Goal: Task Accomplishment & Management: Manage account settings

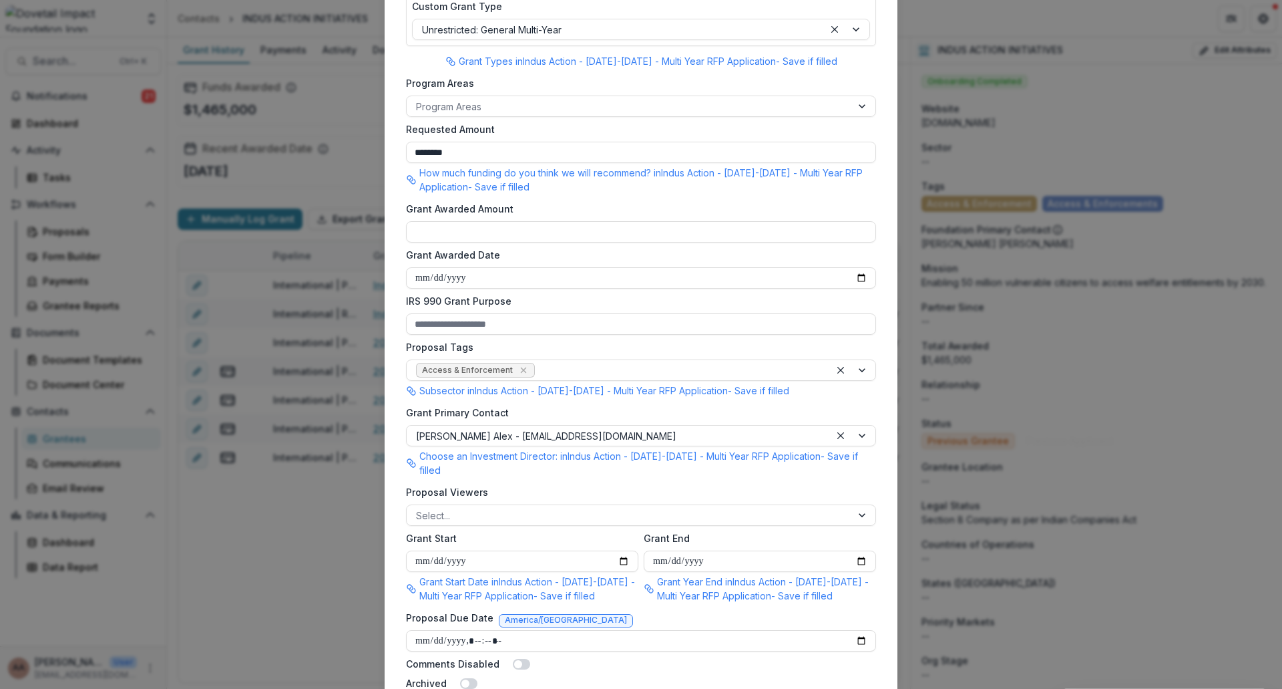
scroll to position [583, 0]
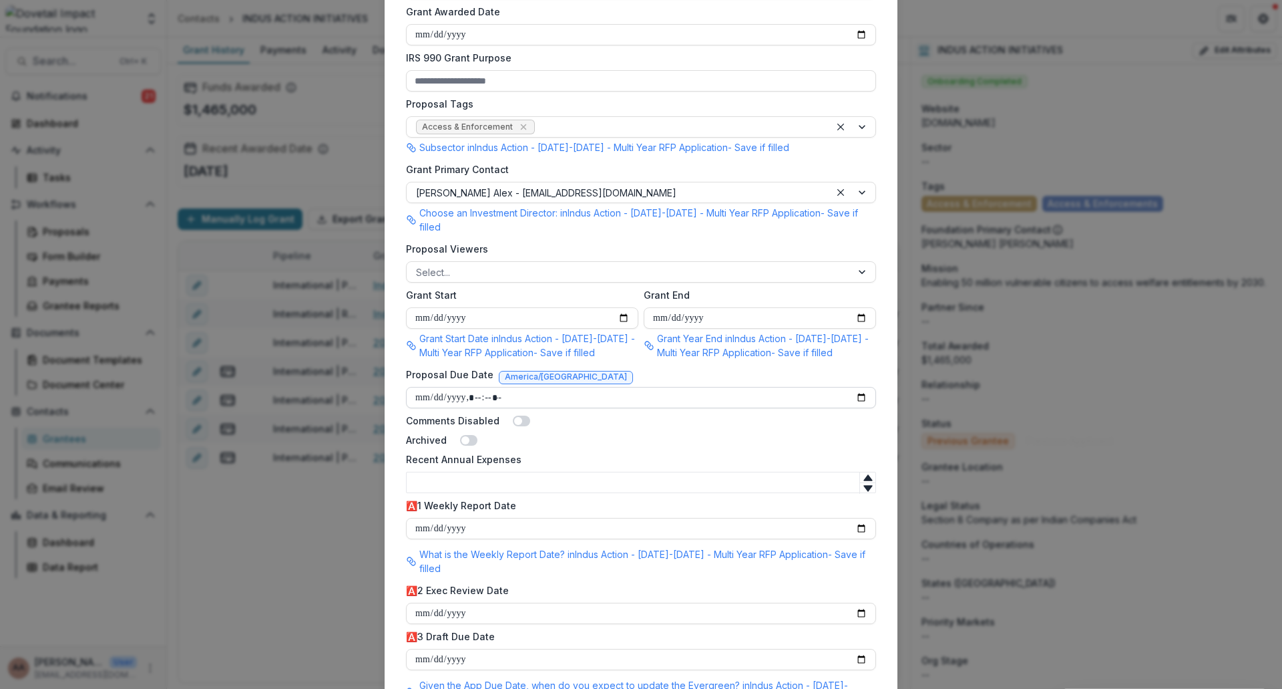
click at [860, 387] on input "Proposal Due Date" at bounding box center [641, 397] width 470 height 21
click at [863, 413] on div "Comments Disabled" at bounding box center [641, 420] width 470 height 14
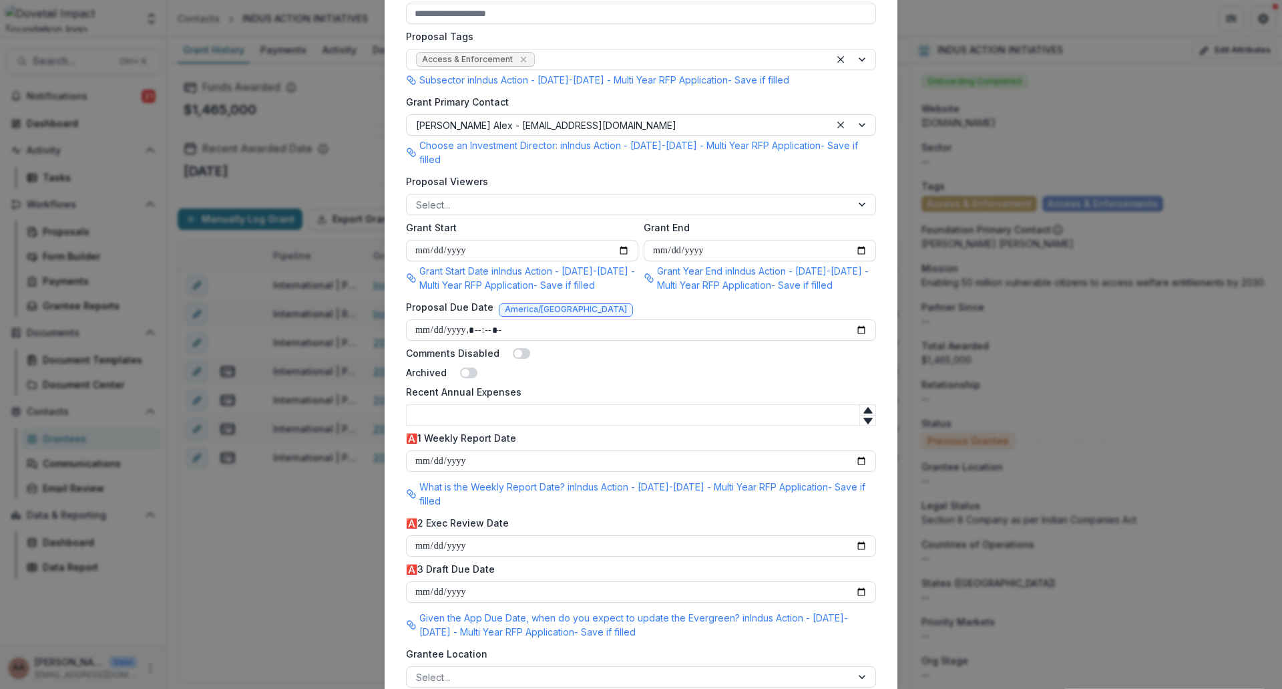
scroll to position [650, 0]
click at [863, 320] on input "Proposal Due Date" at bounding box center [641, 330] width 470 height 21
type input "**********"
click at [727, 347] on div "Comments Disabled" at bounding box center [641, 354] width 470 height 14
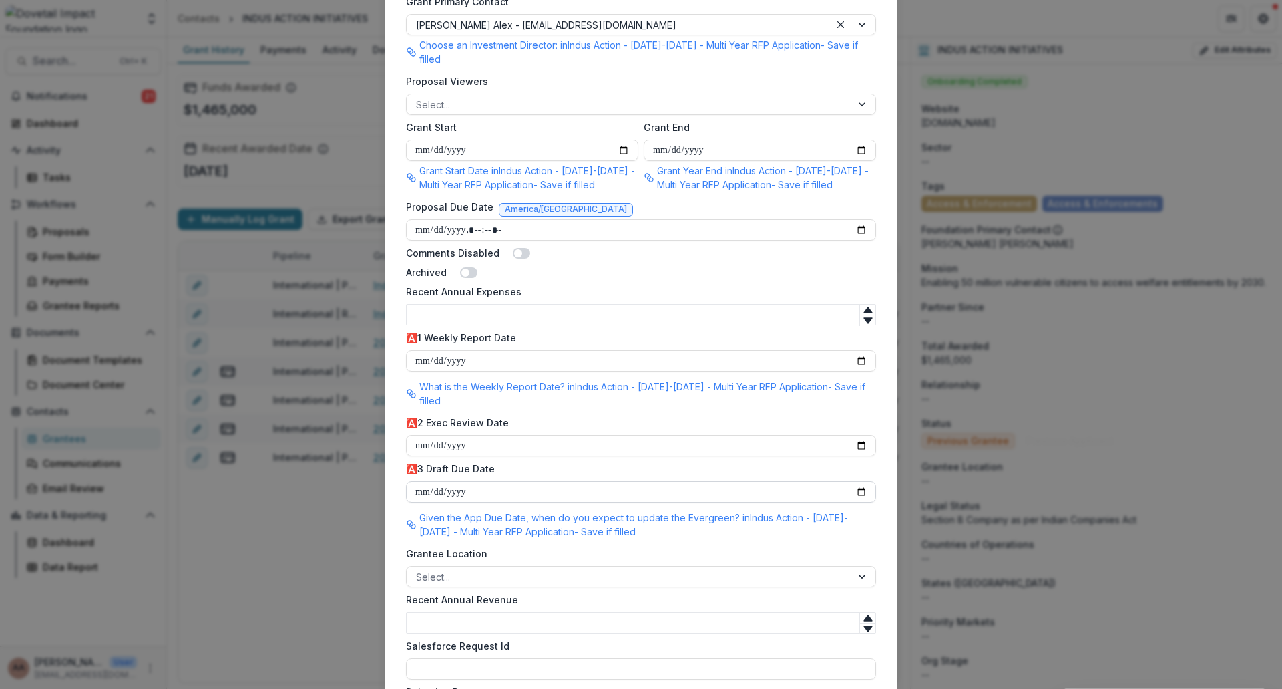
scroll to position [1051, 0]
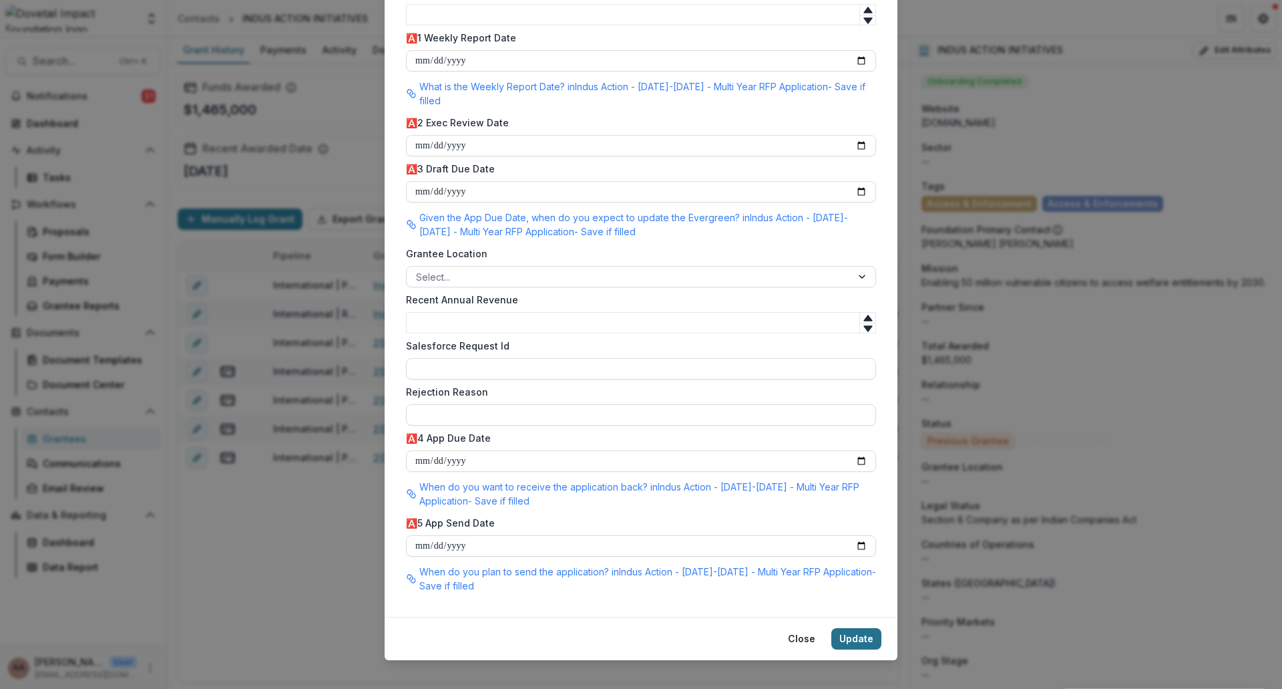
click at [860, 628] on button "Update" at bounding box center [857, 638] width 50 height 21
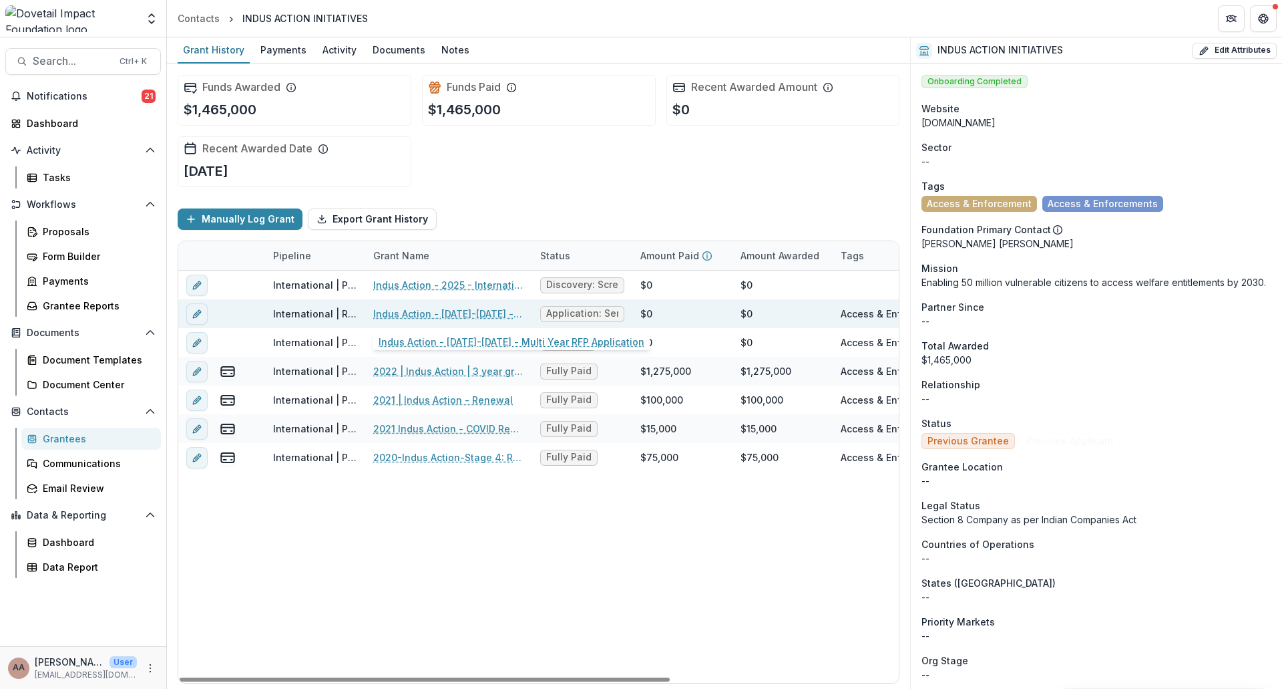
click at [448, 311] on link "Indus Action - [DATE]-[DATE] - Multi Year RFP Application" at bounding box center [448, 314] width 151 height 14
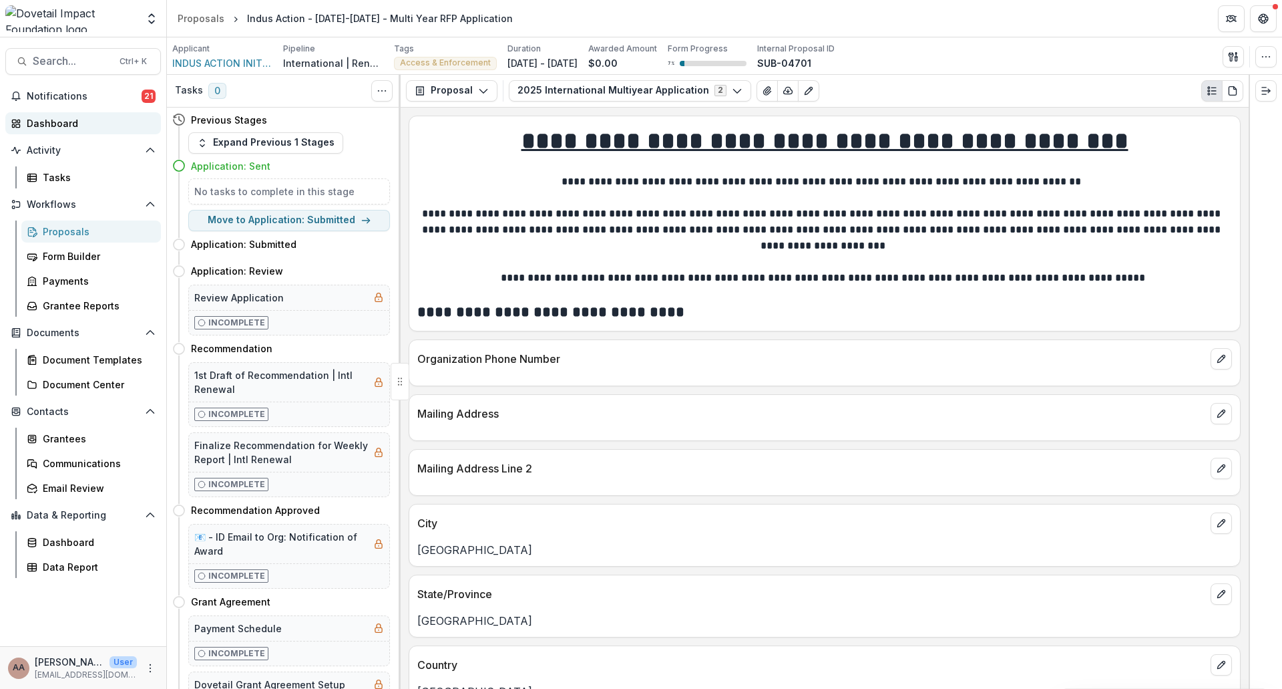
click at [55, 121] on div "Dashboard" at bounding box center [89, 123] width 124 height 14
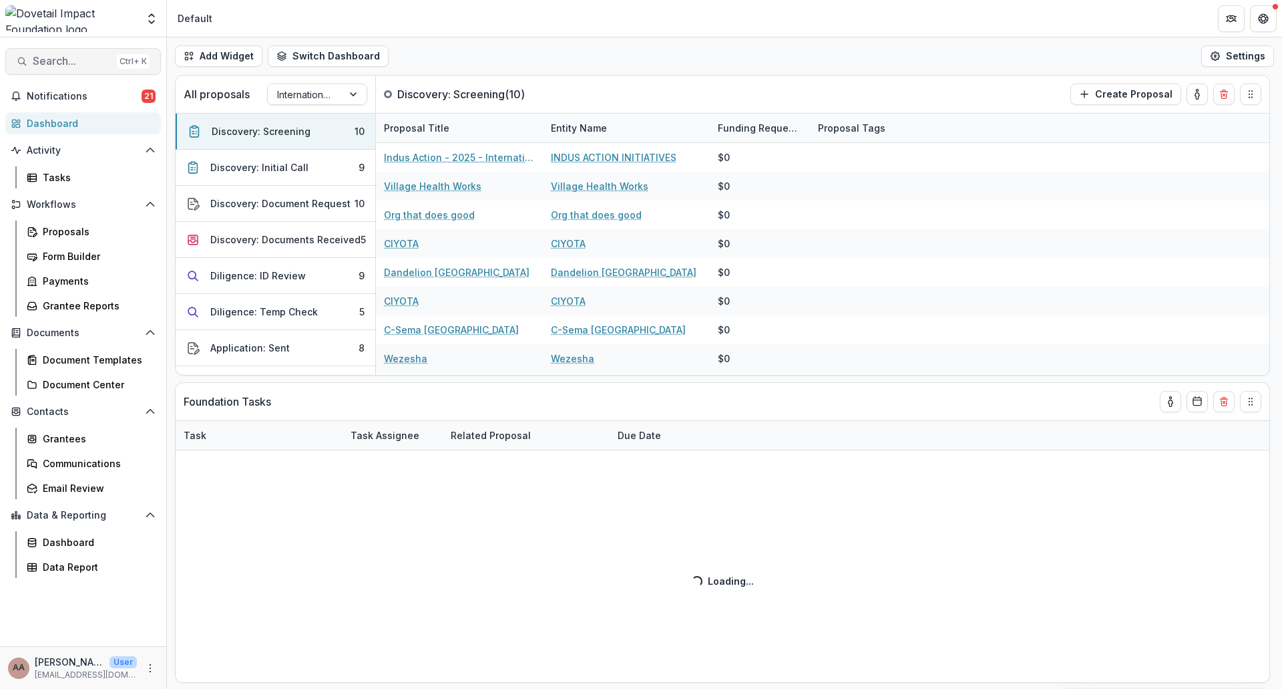
click at [87, 62] on span "Search..." at bounding box center [72, 61] width 79 height 13
select select "******"
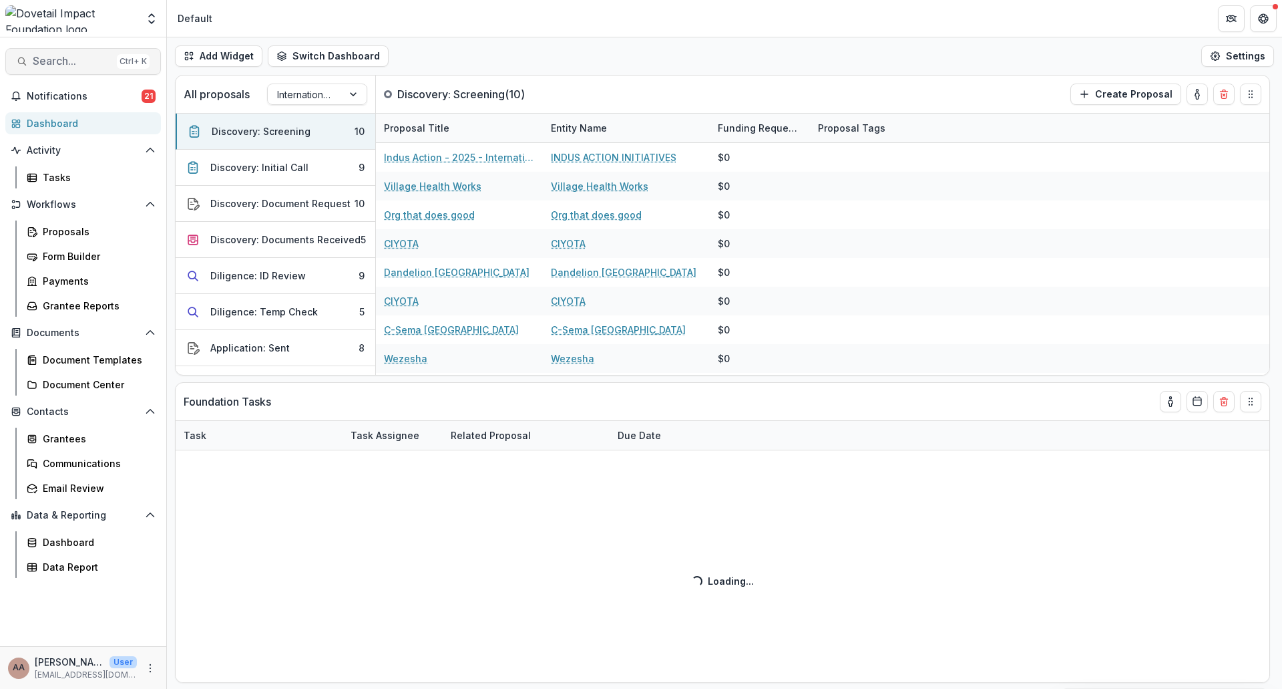
select select "******"
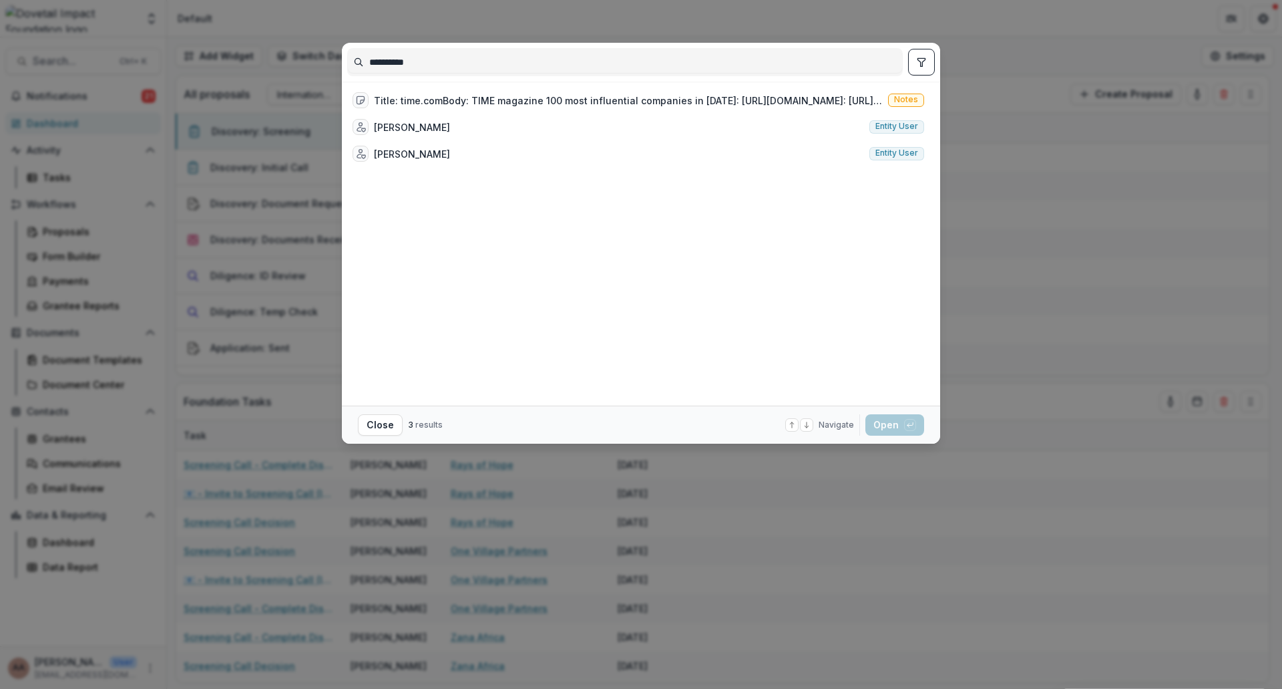
drag, startPoint x: 452, startPoint y: 65, endPoint x: 393, endPoint y: 63, distance: 59.5
click at [393, 63] on input "**********" at bounding box center [625, 61] width 554 height 21
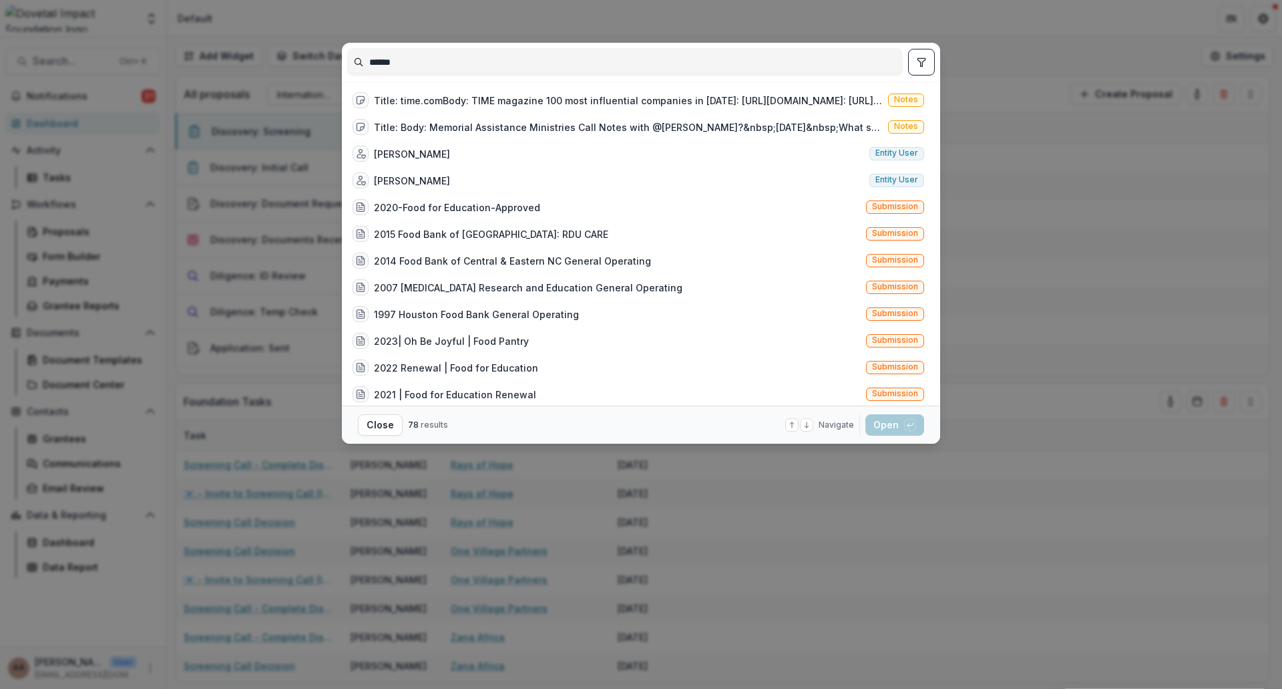
type input "****"
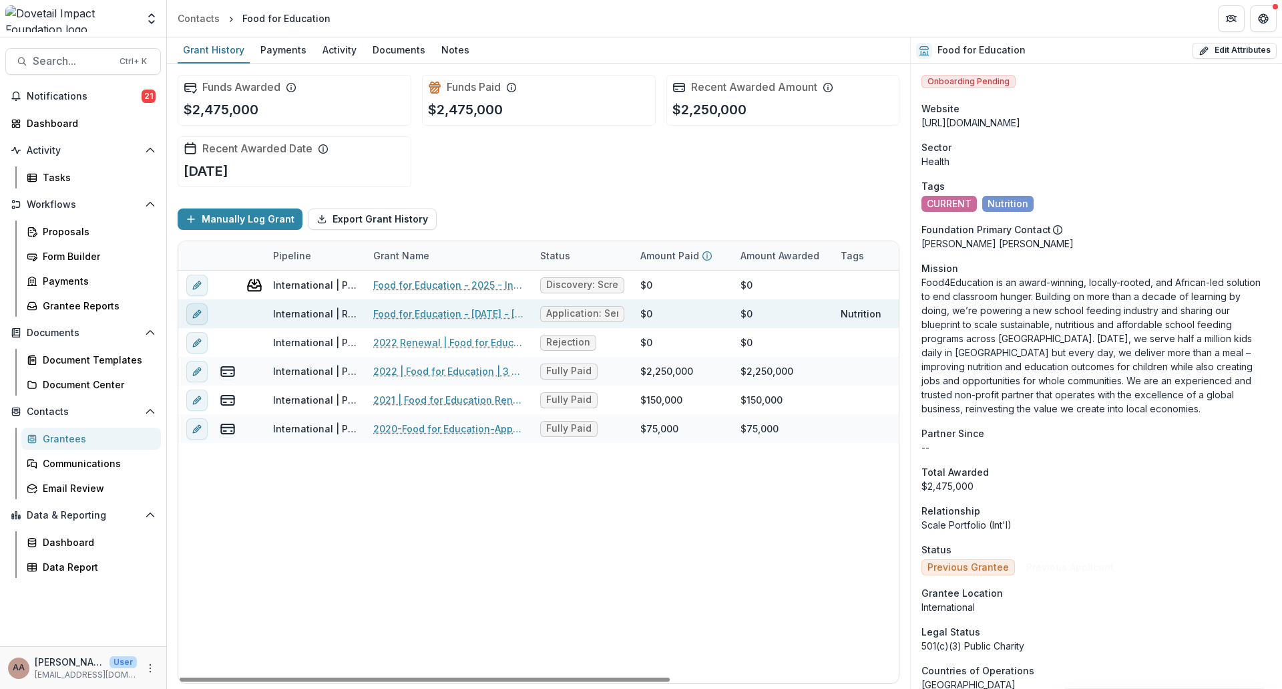
click at [192, 315] on icon "edit" at bounding box center [197, 314] width 11 height 11
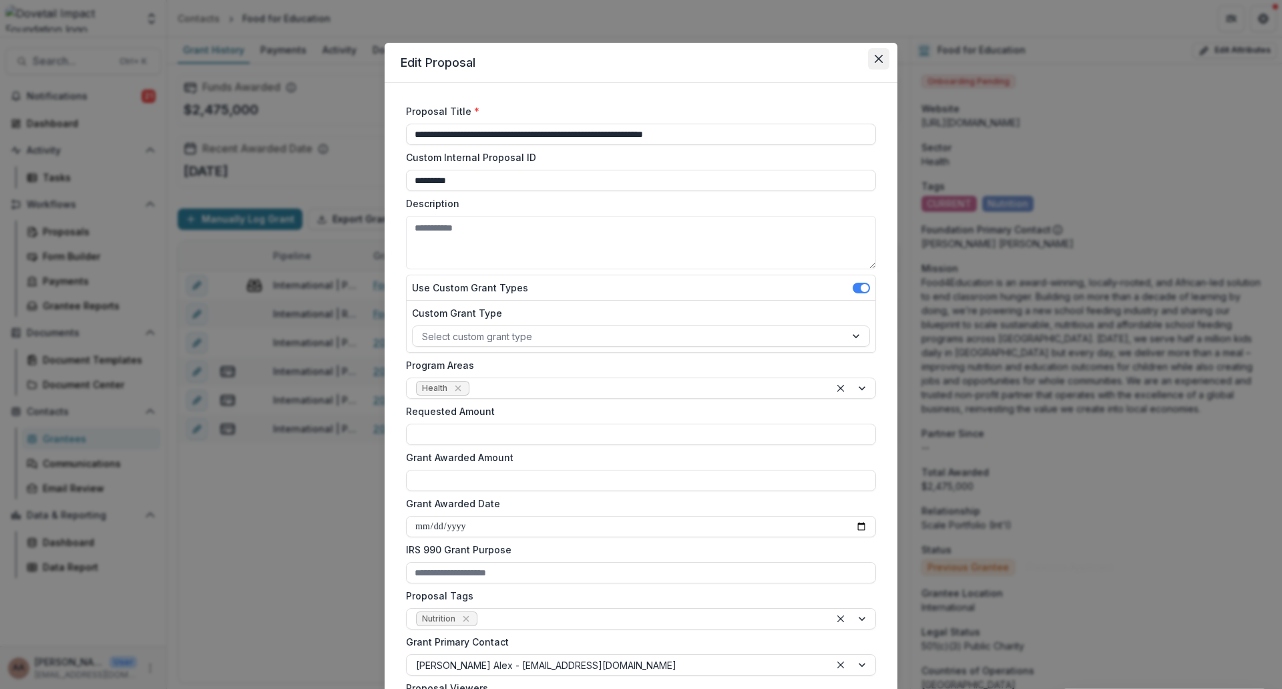
click at [881, 50] on button "Close" at bounding box center [878, 58] width 21 height 21
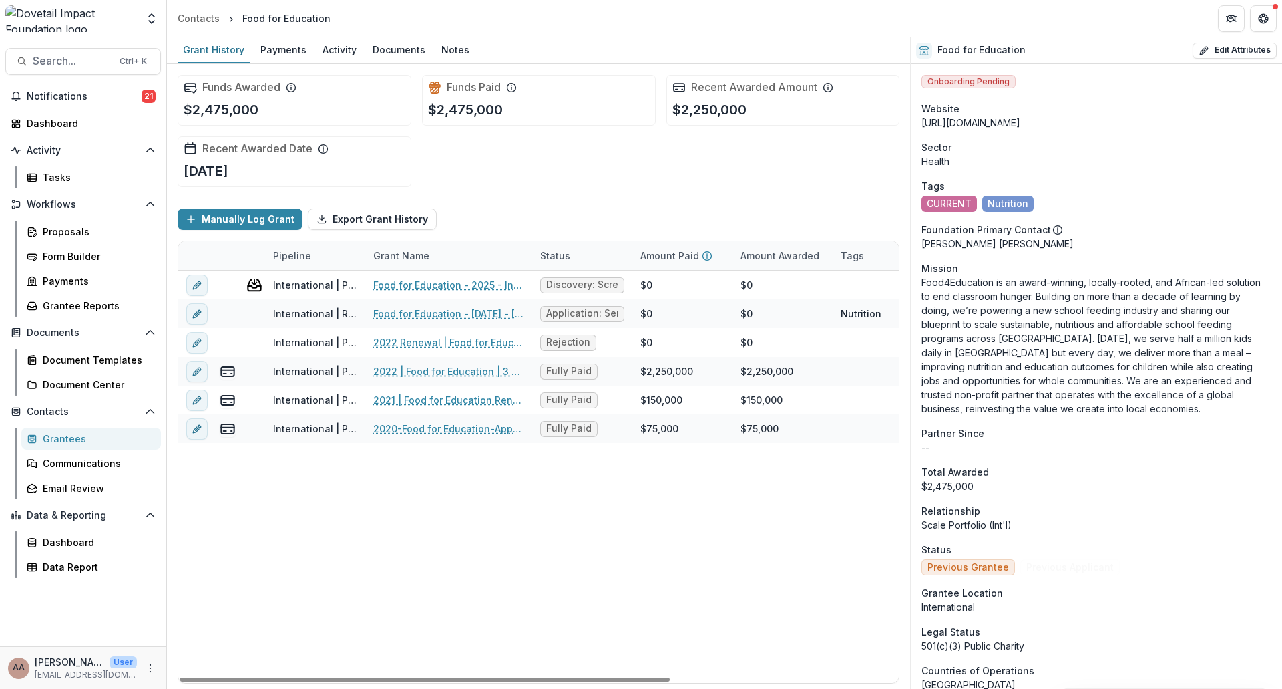
click at [671, 630] on div "International | Prospects Pipeline Food for Education - 2025 - International Re…" at bounding box center [705, 476] width 1055 height 412
click at [198, 315] on icon "edit" at bounding box center [196, 314] width 6 height 6
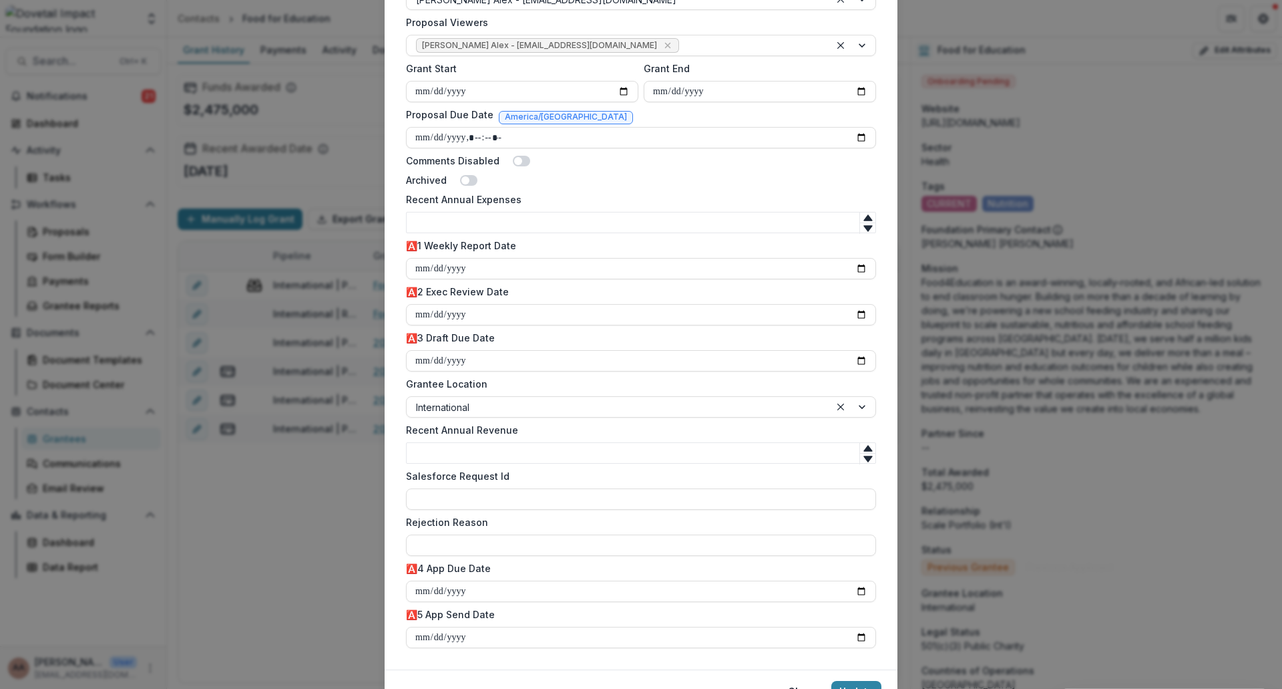
scroll to position [532, 0]
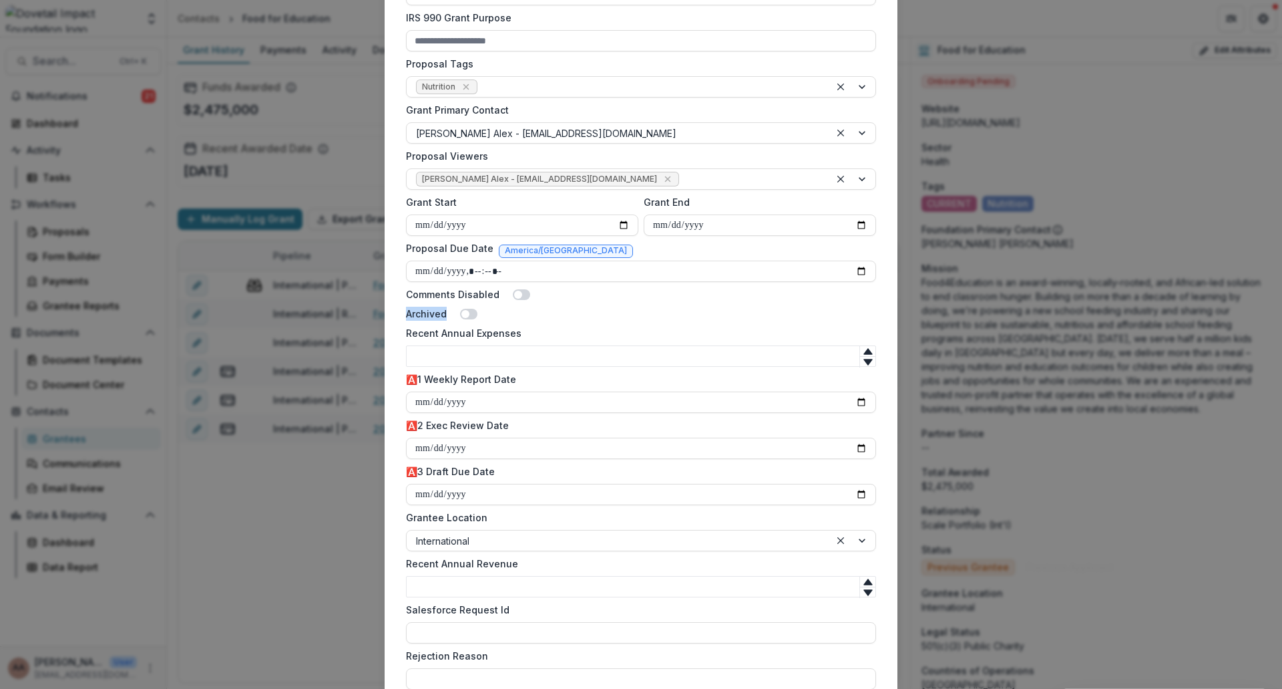
drag, startPoint x: 570, startPoint y: 314, endPoint x: 534, endPoint y: 288, distance: 44.5
click at [536, 288] on form "**********" at bounding box center [641, 177] width 481 height 1220
click at [526, 317] on div "Archived" at bounding box center [641, 314] width 470 height 14
click at [408, 370] on form "**********" at bounding box center [641, 177] width 481 height 1220
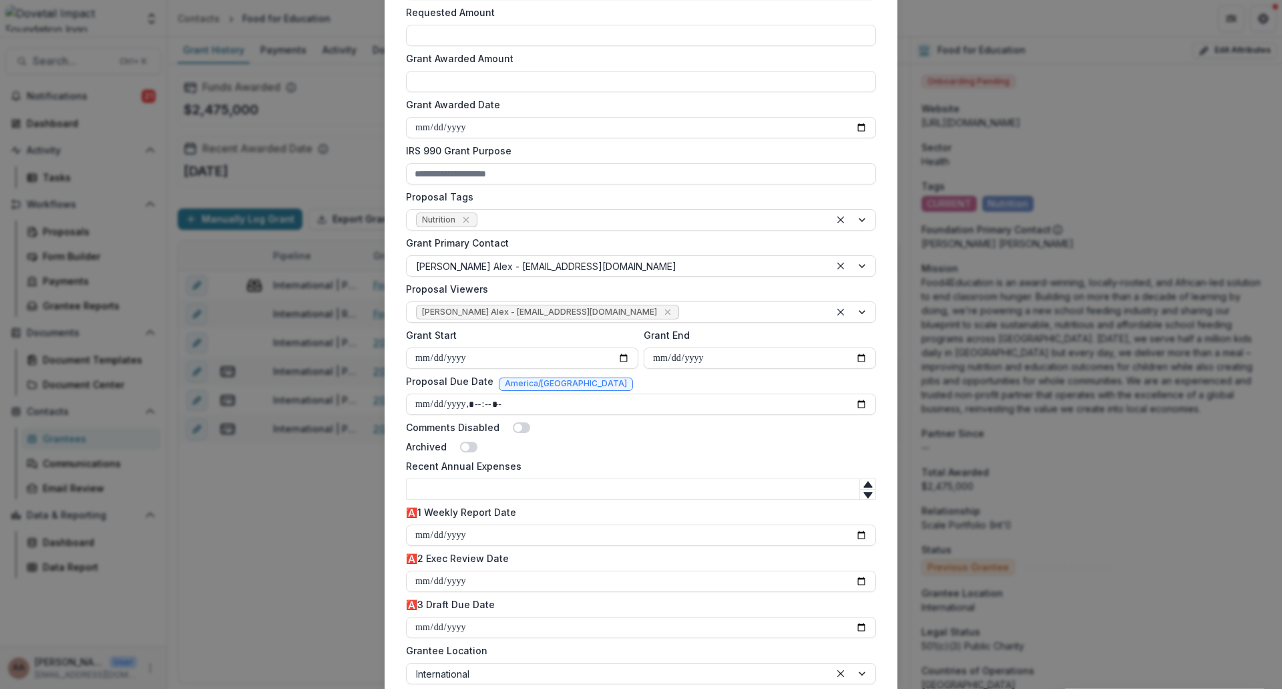
scroll to position [398, 0]
click at [435, 401] on input "Proposal Due Date" at bounding box center [641, 404] width 470 height 21
click at [411, 401] on input "Proposal Due Date" at bounding box center [641, 404] width 470 height 21
click at [865, 406] on input "Proposal Due Date" at bounding box center [641, 404] width 470 height 21
type input "**********"
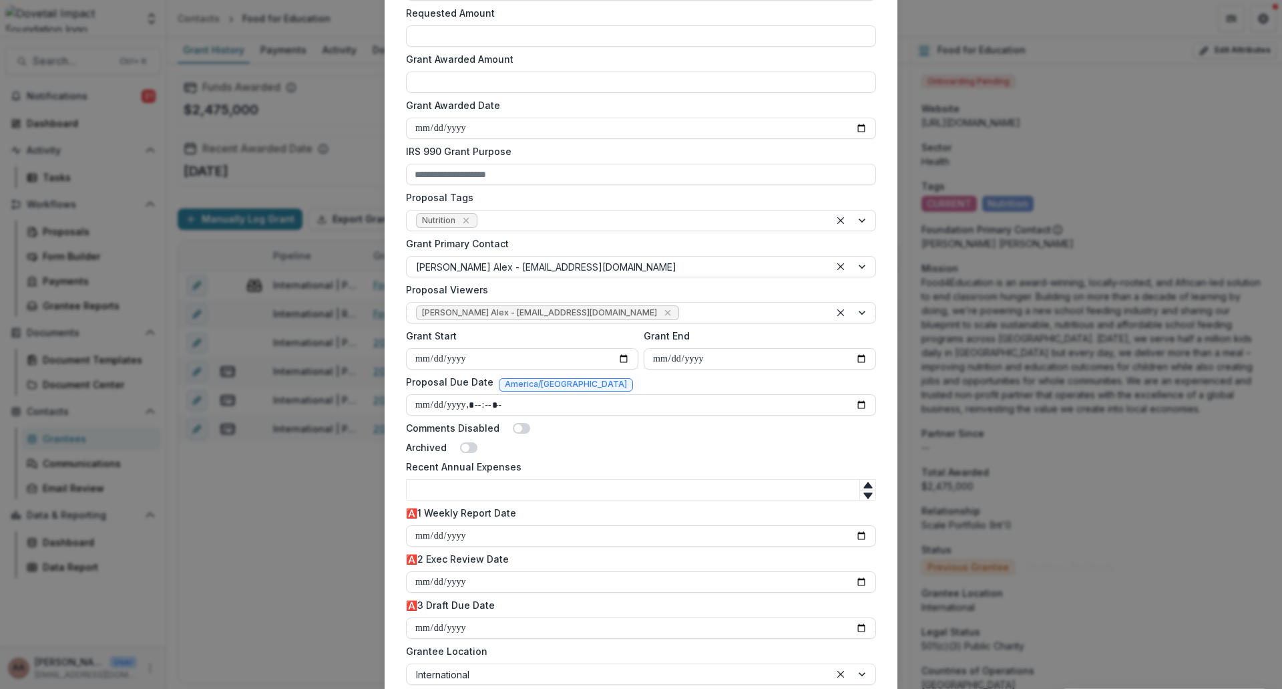
click at [749, 441] on div "Archived" at bounding box center [641, 447] width 470 height 14
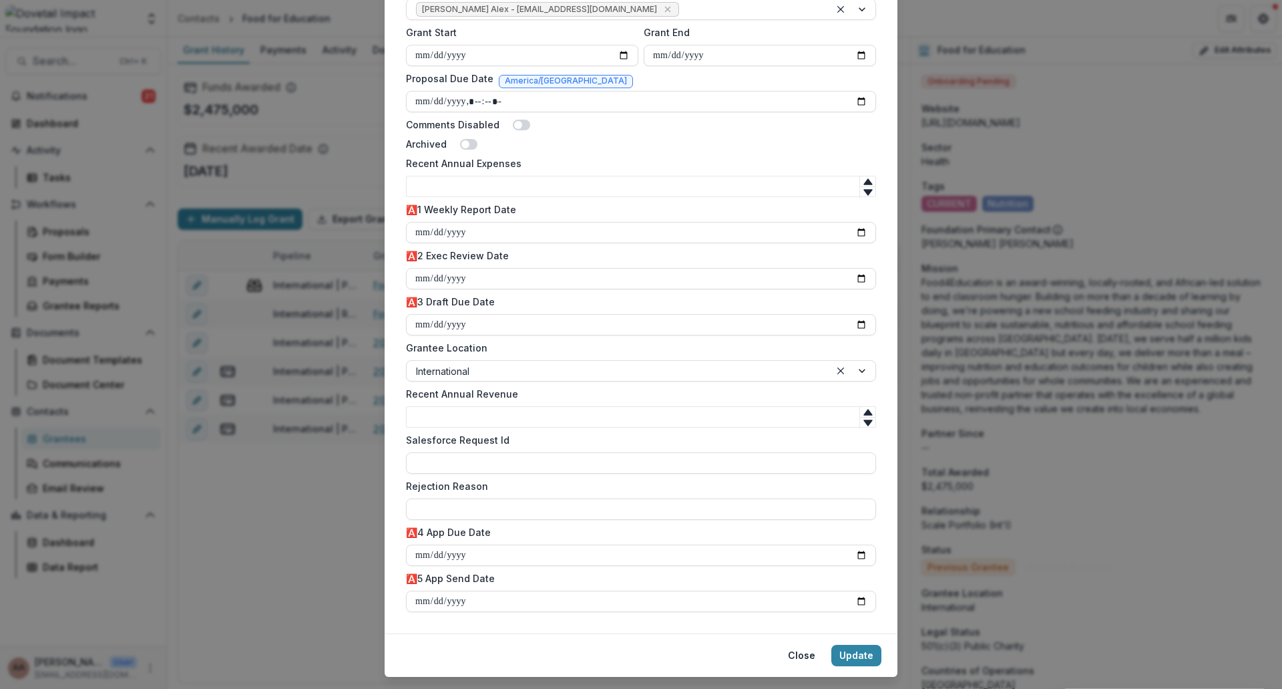
scroll to position [732, 0]
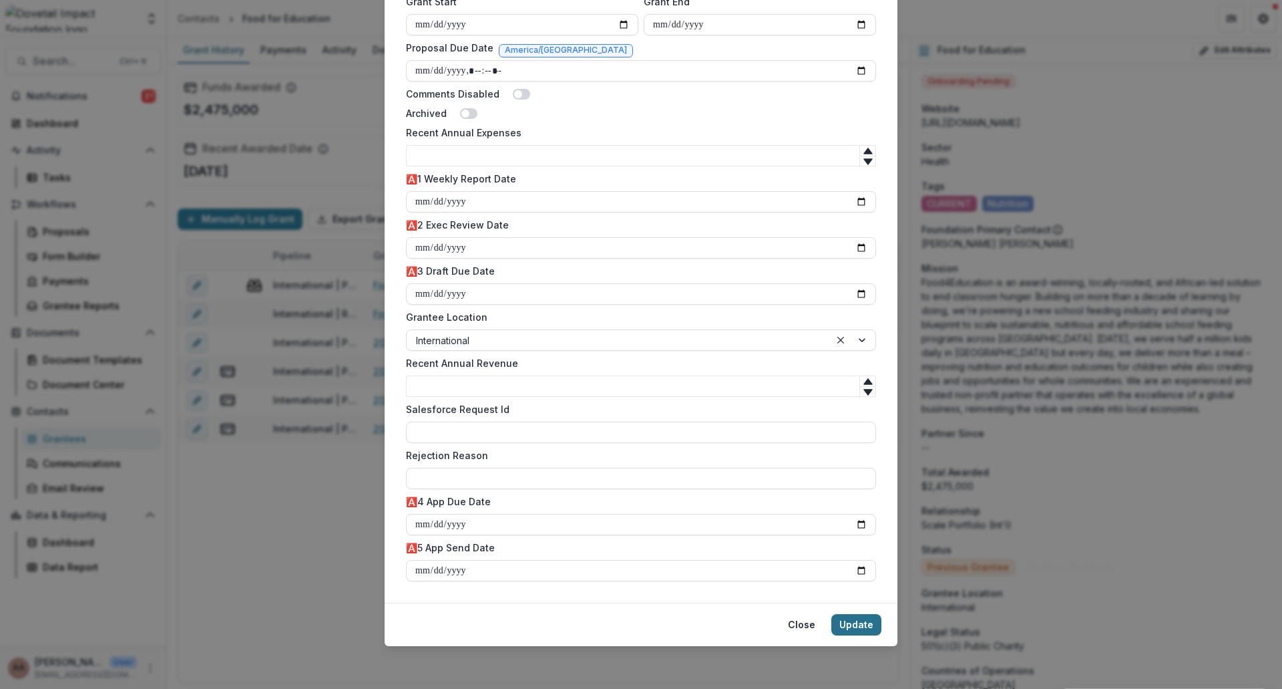
click at [856, 632] on button "Update" at bounding box center [857, 624] width 50 height 21
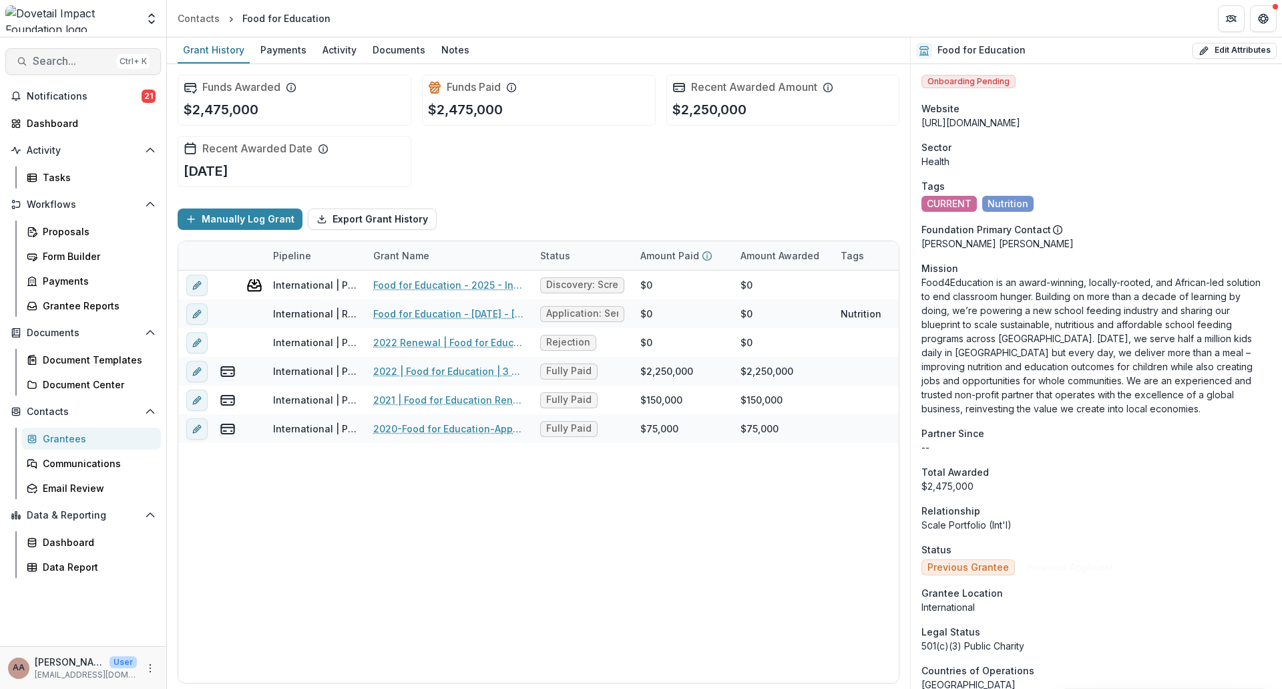
click at [94, 63] on span "Search..." at bounding box center [72, 61] width 79 height 13
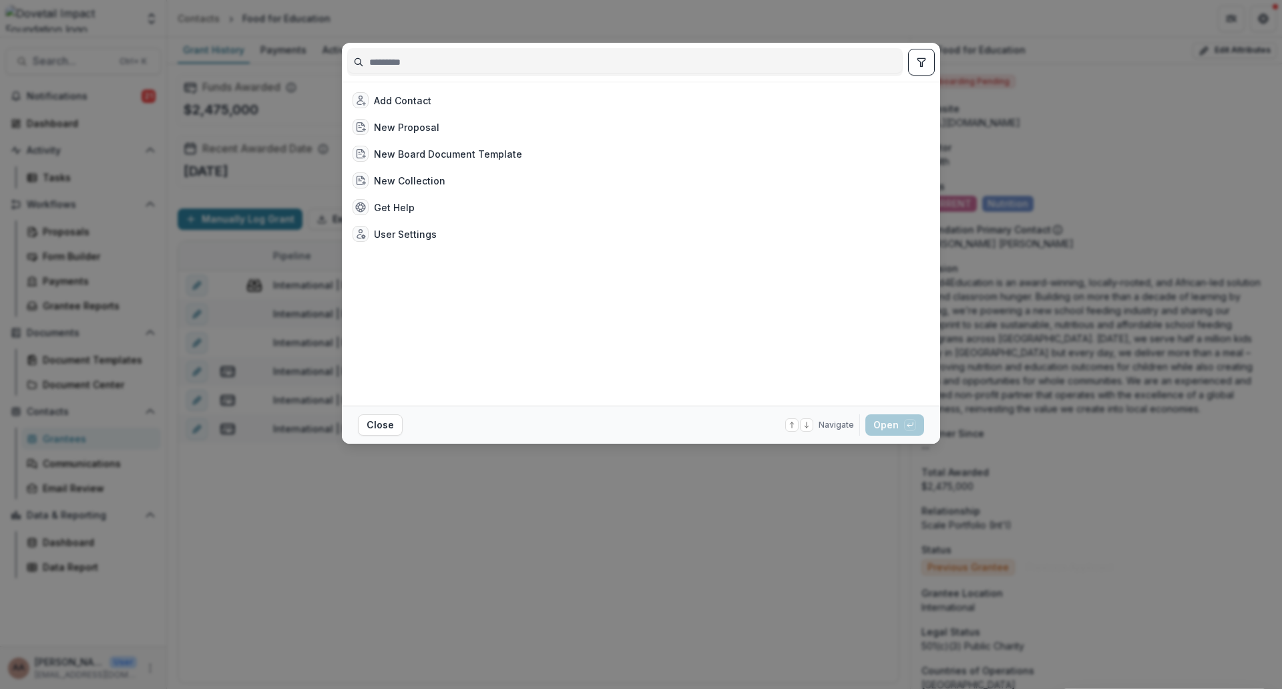
click at [472, 63] on input at bounding box center [625, 61] width 554 height 21
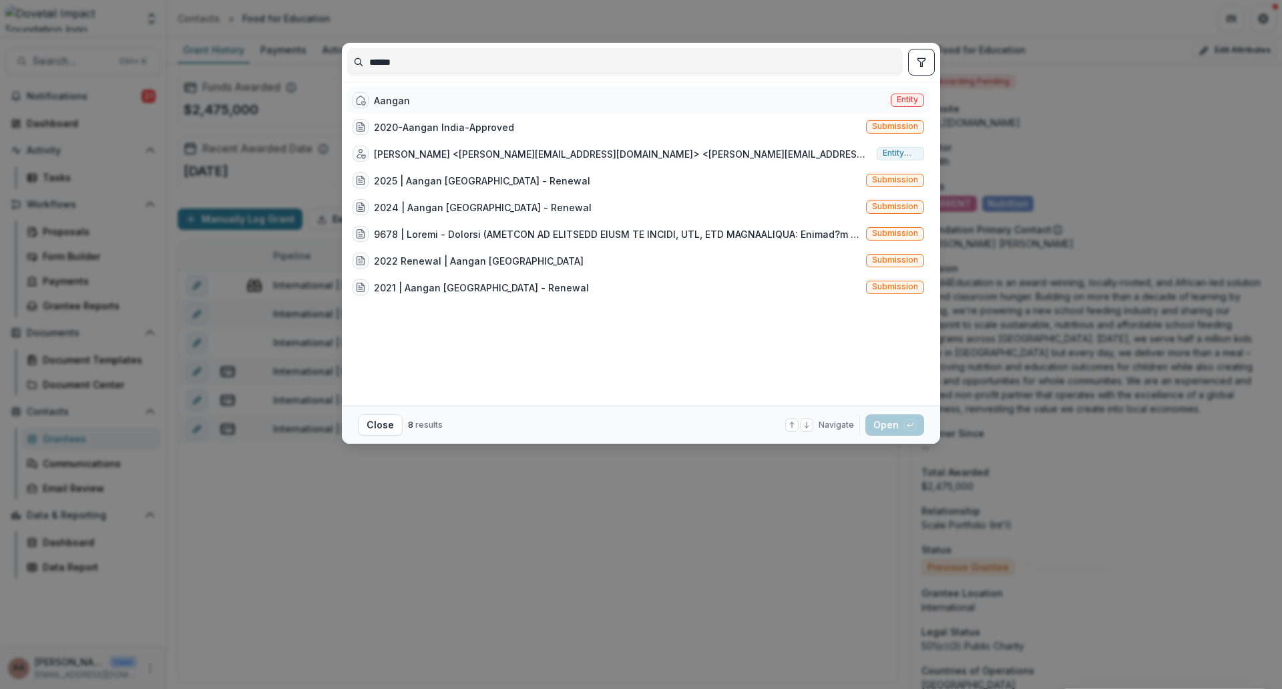
type input "******"
click at [604, 109] on div "Aangan Entity" at bounding box center [638, 100] width 582 height 27
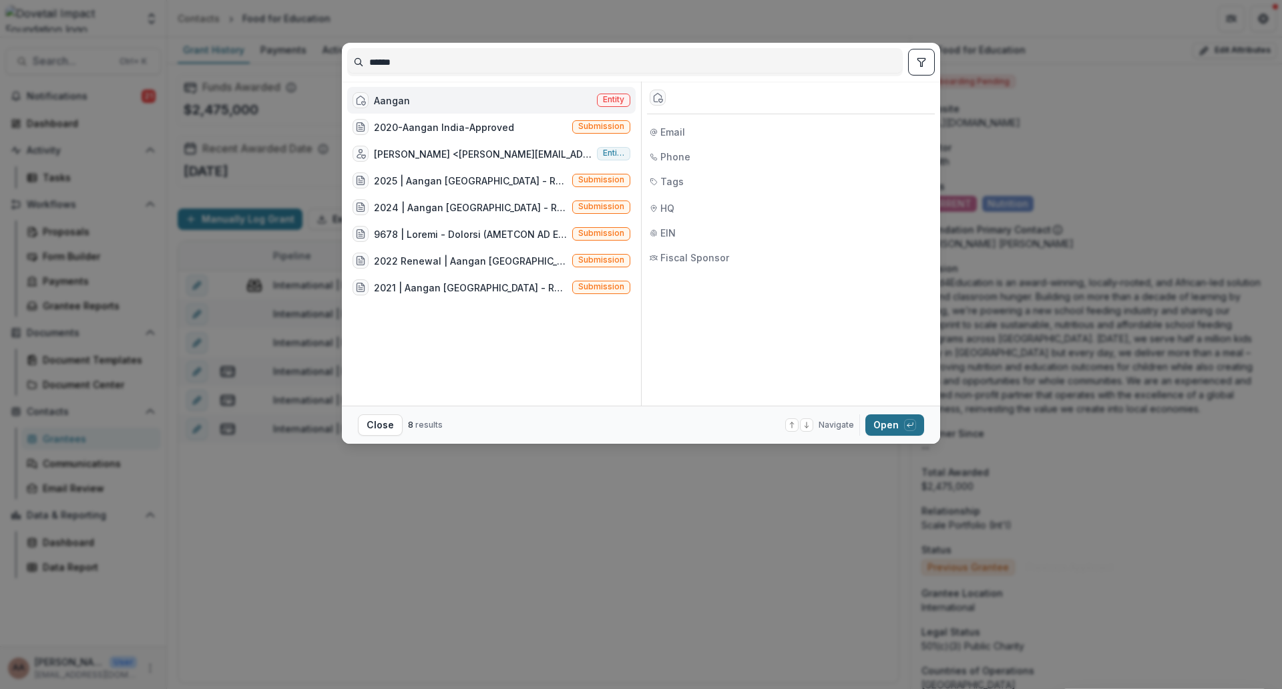
click at [886, 424] on button "Open with enter key" at bounding box center [895, 424] width 59 height 21
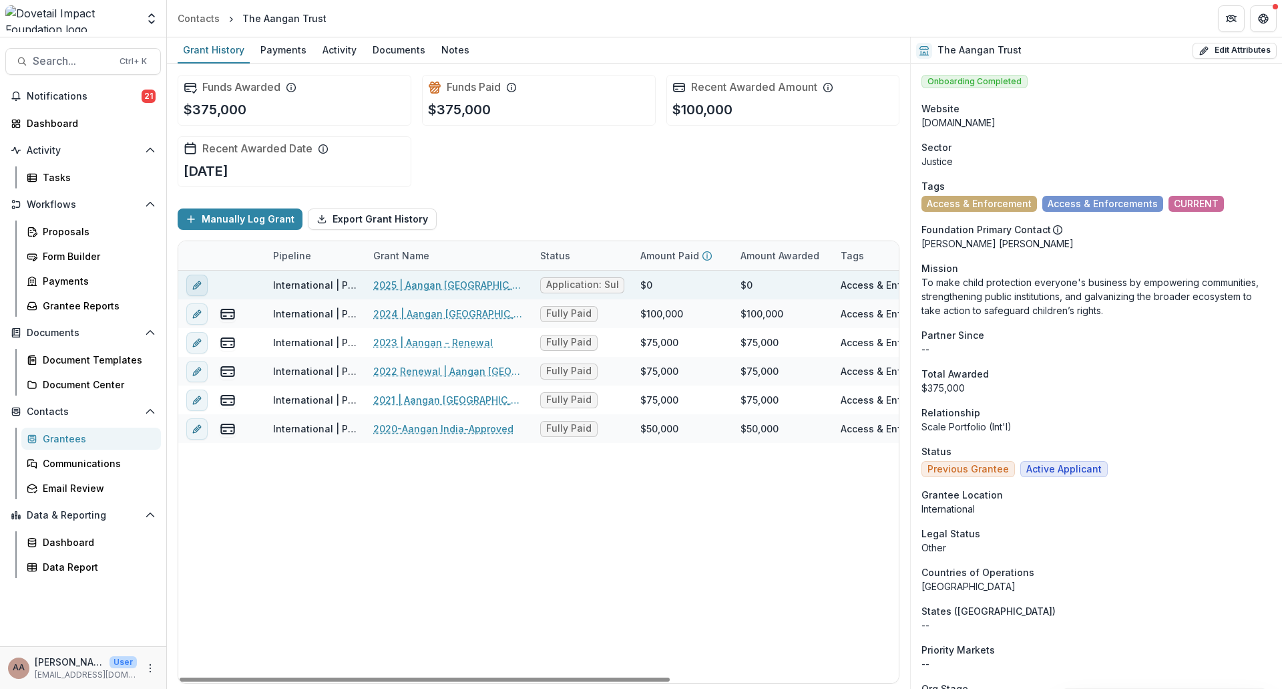
click at [203, 285] on button "edit" at bounding box center [196, 285] width 21 height 21
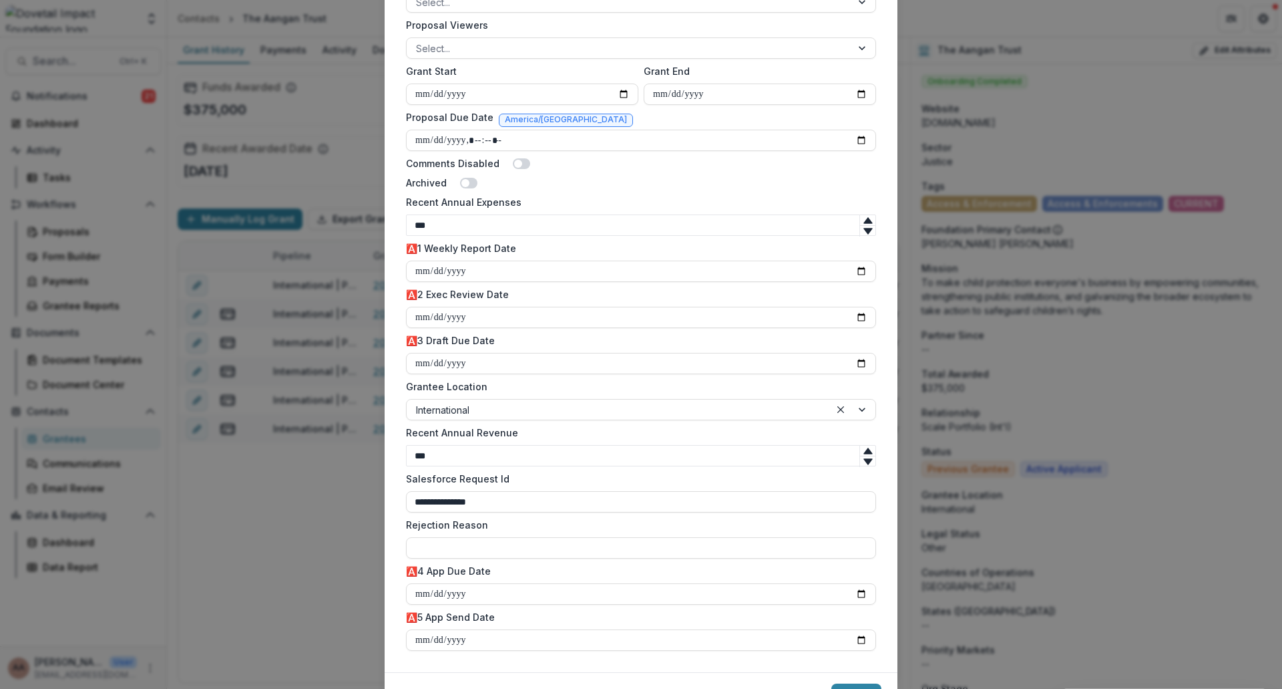
scroll to position [732, 0]
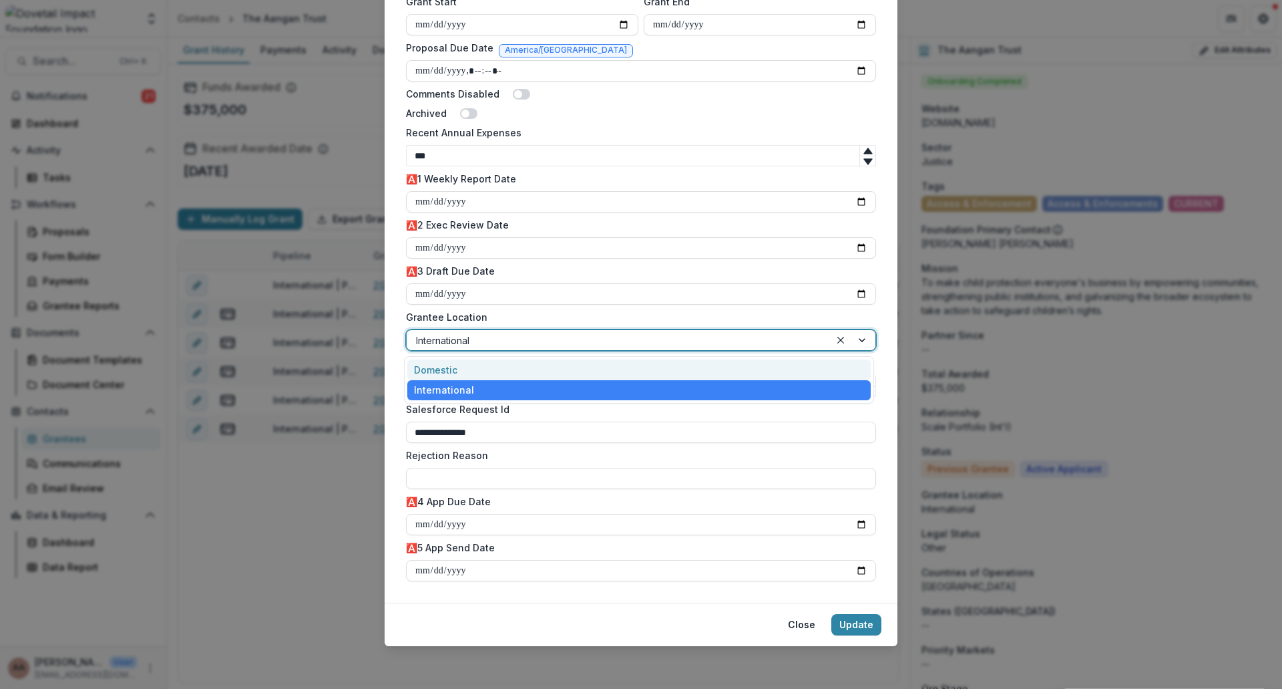
click at [817, 339] on div at bounding box center [618, 340] width 405 height 17
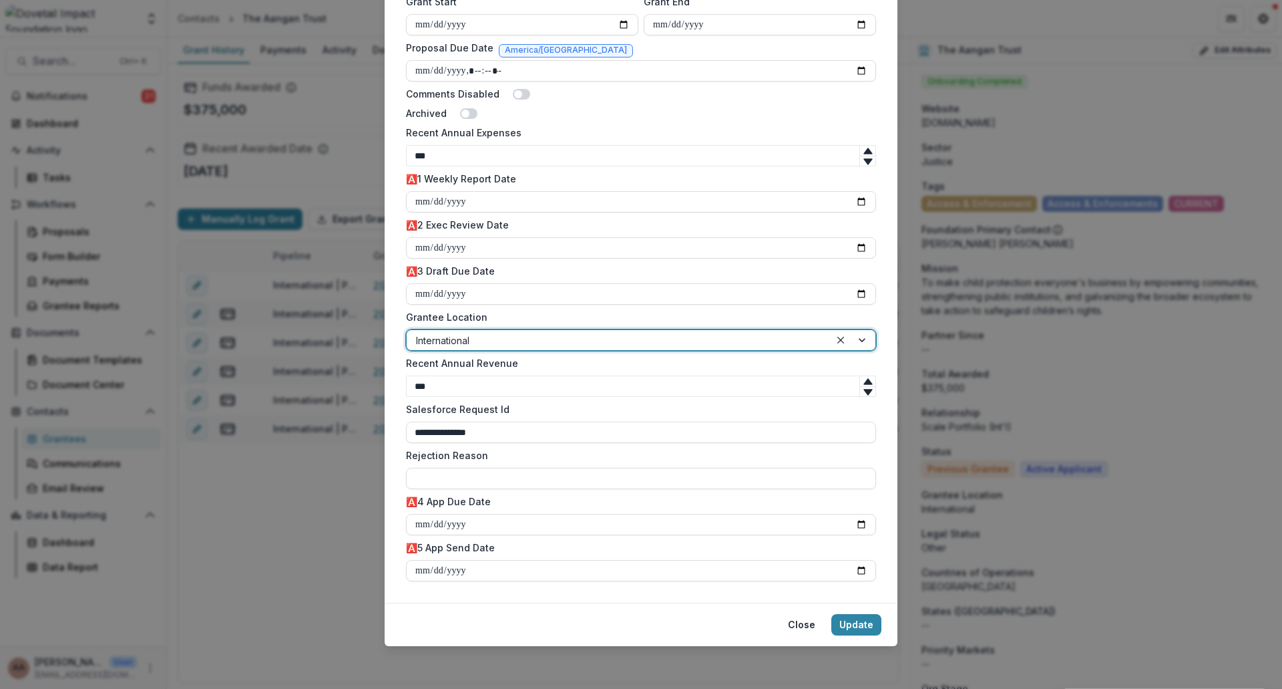
click at [817, 339] on div at bounding box center [618, 340] width 405 height 17
click at [850, 627] on button "Update" at bounding box center [857, 624] width 50 height 21
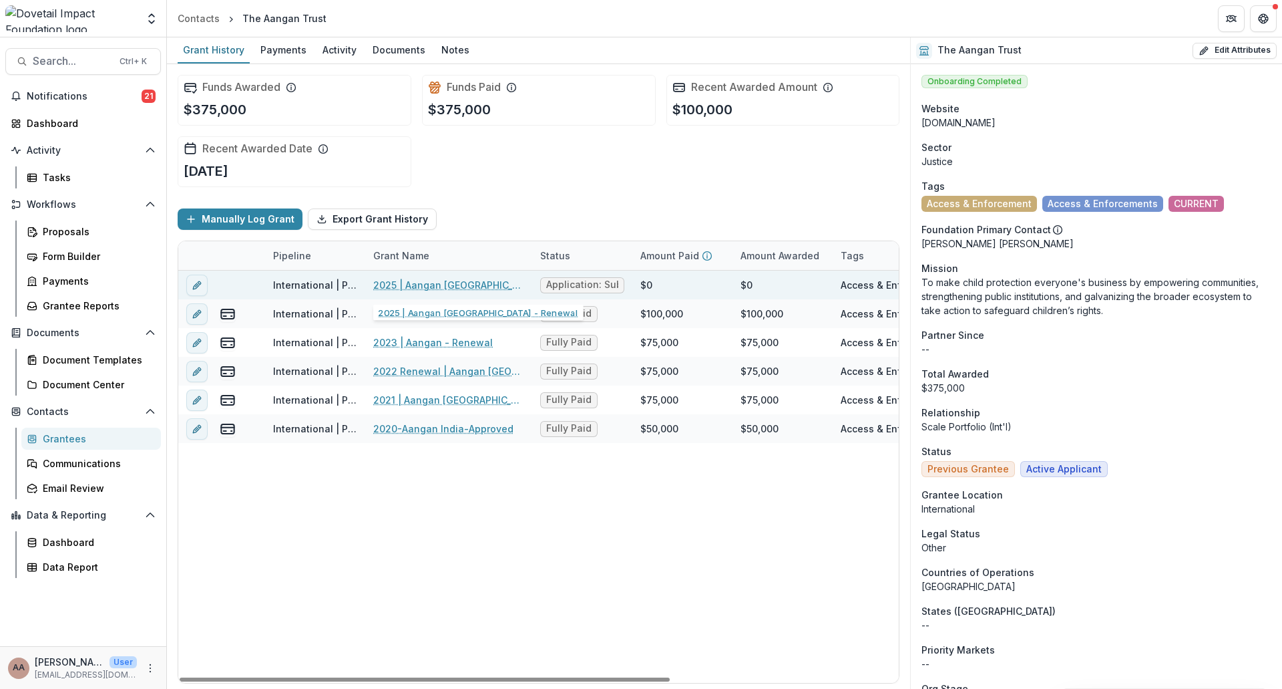
click at [458, 284] on link "2025 | Aangan [GEOGRAPHIC_DATA] - Renewal" at bounding box center [448, 285] width 151 height 14
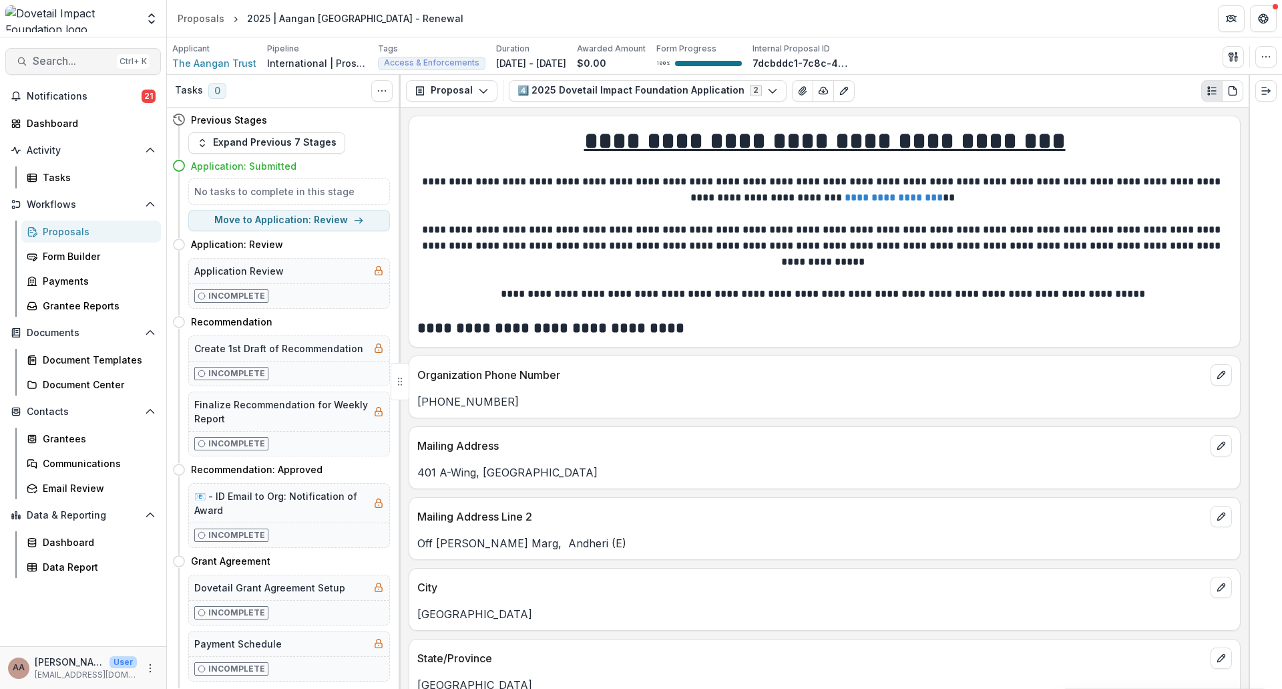
click at [69, 56] on span "Search..." at bounding box center [72, 61] width 79 height 13
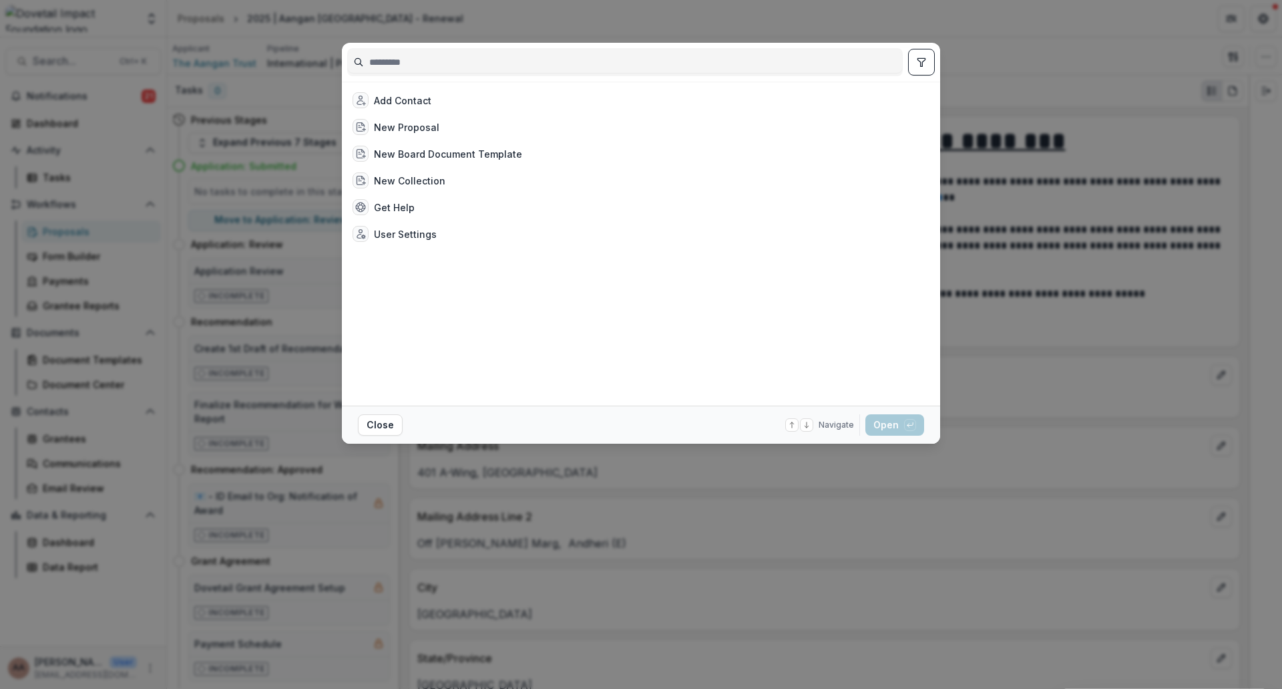
click at [414, 49] on div at bounding box center [625, 62] width 556 height 28
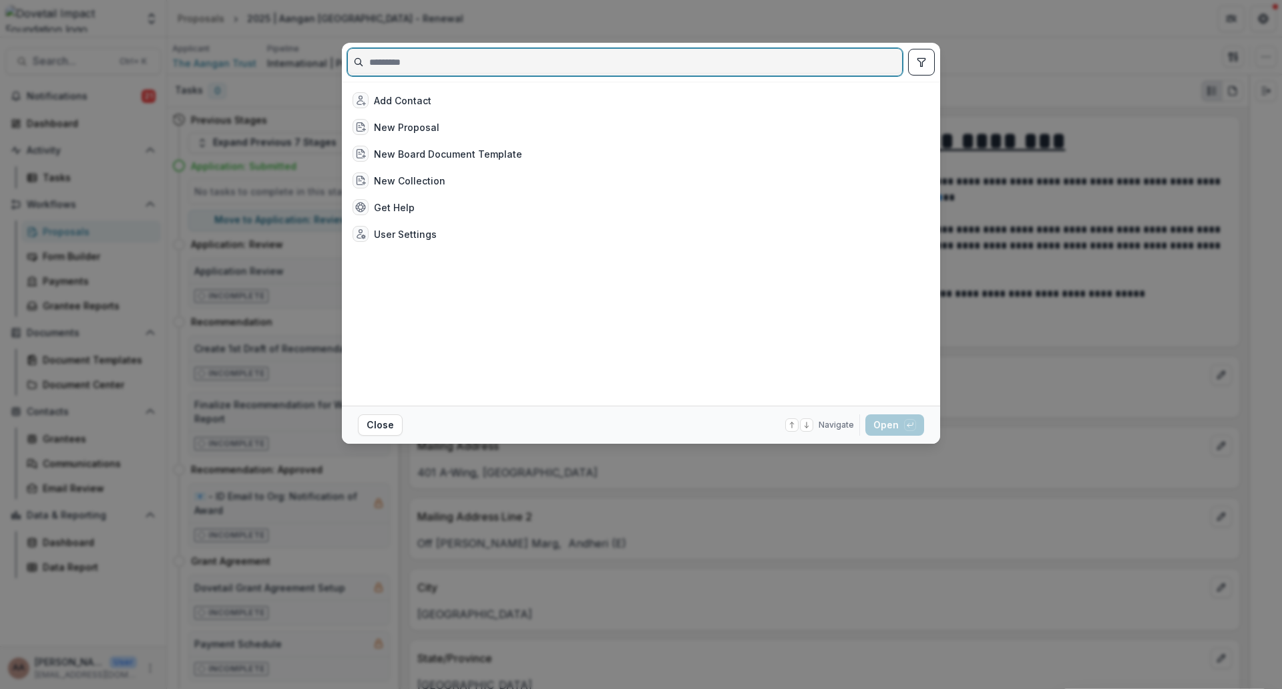
click at [409, 65] on input at bounding box center [625, 61] width 554 height 21
type input "*"
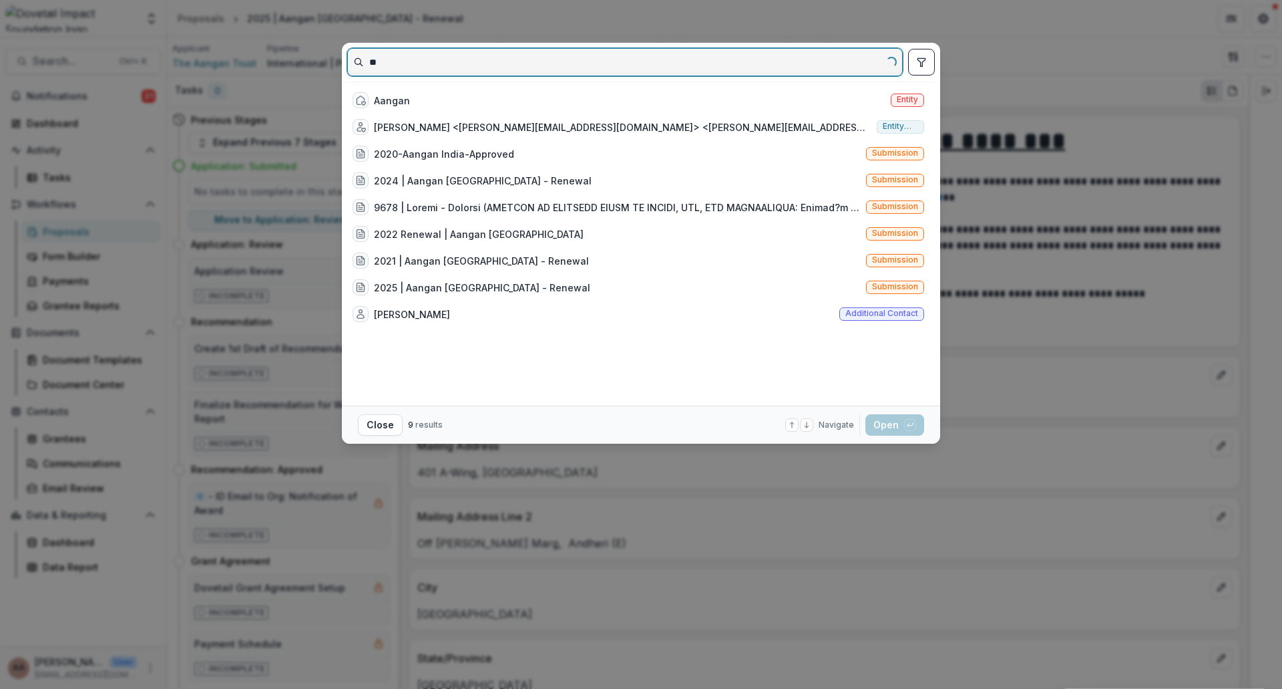
type input "*"
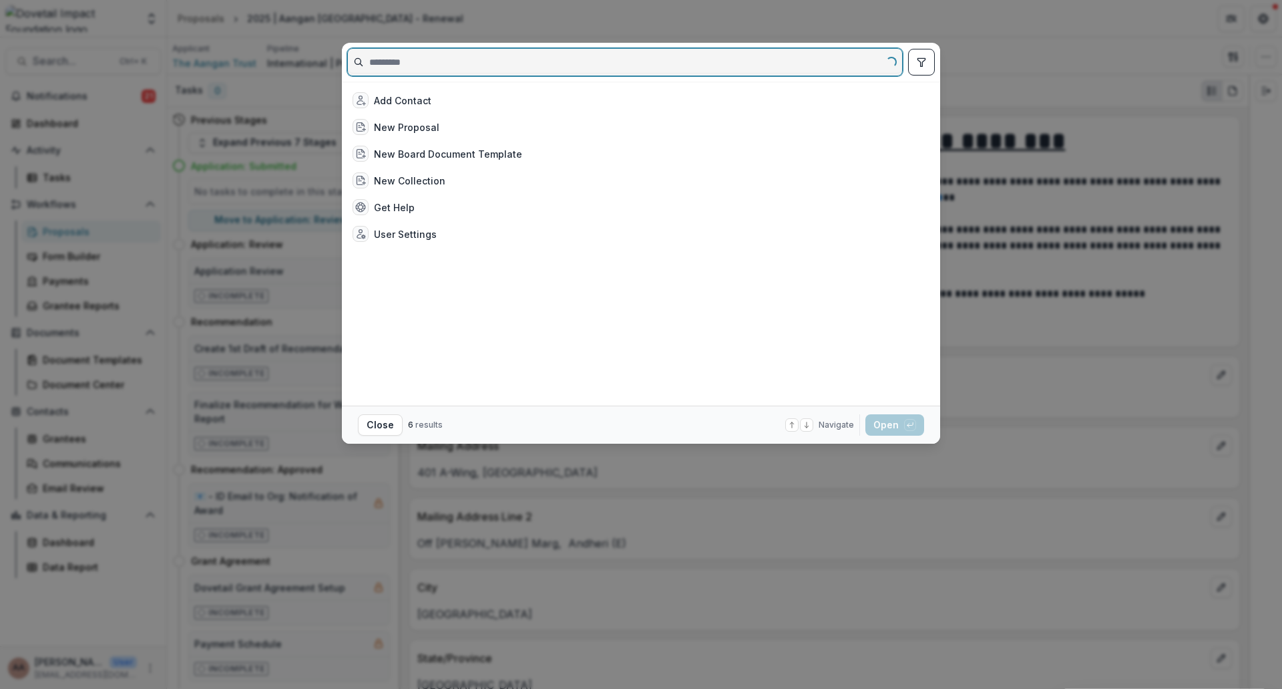
type input "*"
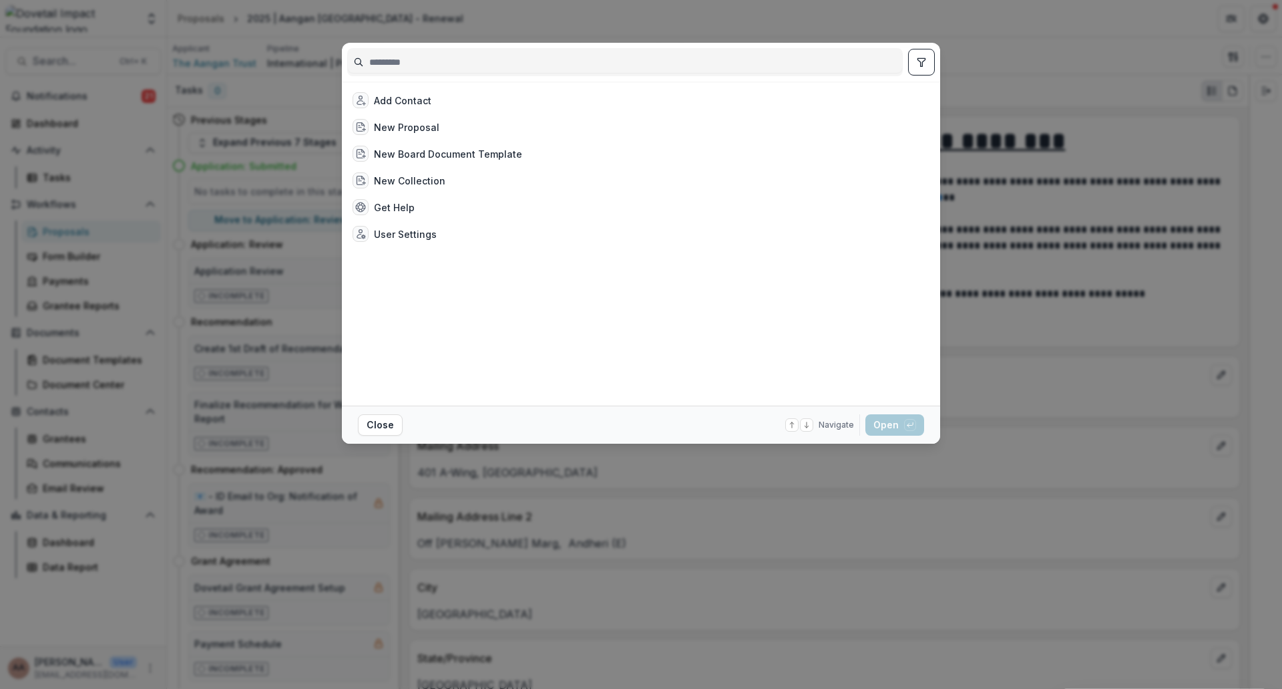
click at [148, 159] on div "Add Contact New Proposal New Board Document Template New Collection Get Help Us…" at bounding box center [641, 344] width 1282 height 689
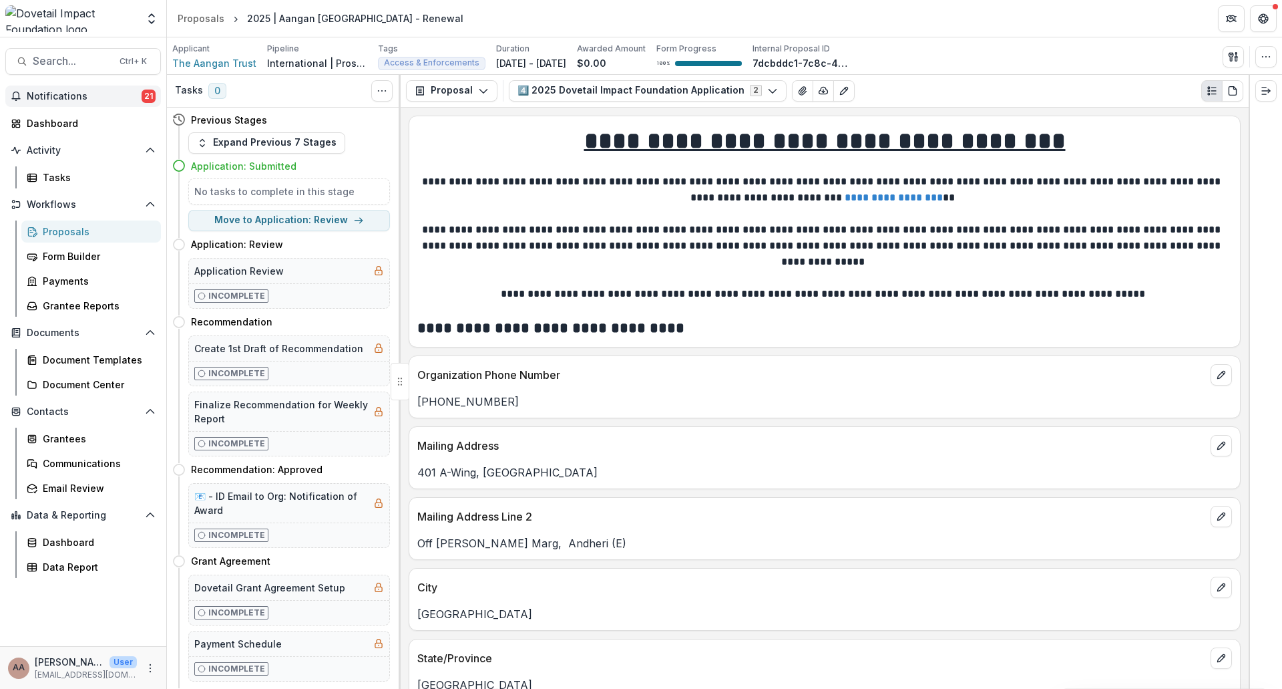
click at [110, 94] on span "Notifications" at bounding box center [84, 96] width 115 height 11
click at [469, 31] on header "Proposals 2025 | Aangan [GEOGRAPHIC_DATA] - Renewal" at bounding box center [724, 18] width 1115 height 37
click at [208, 17] on div "Proposals" at bounding box center [201, 18] width 47 height 14
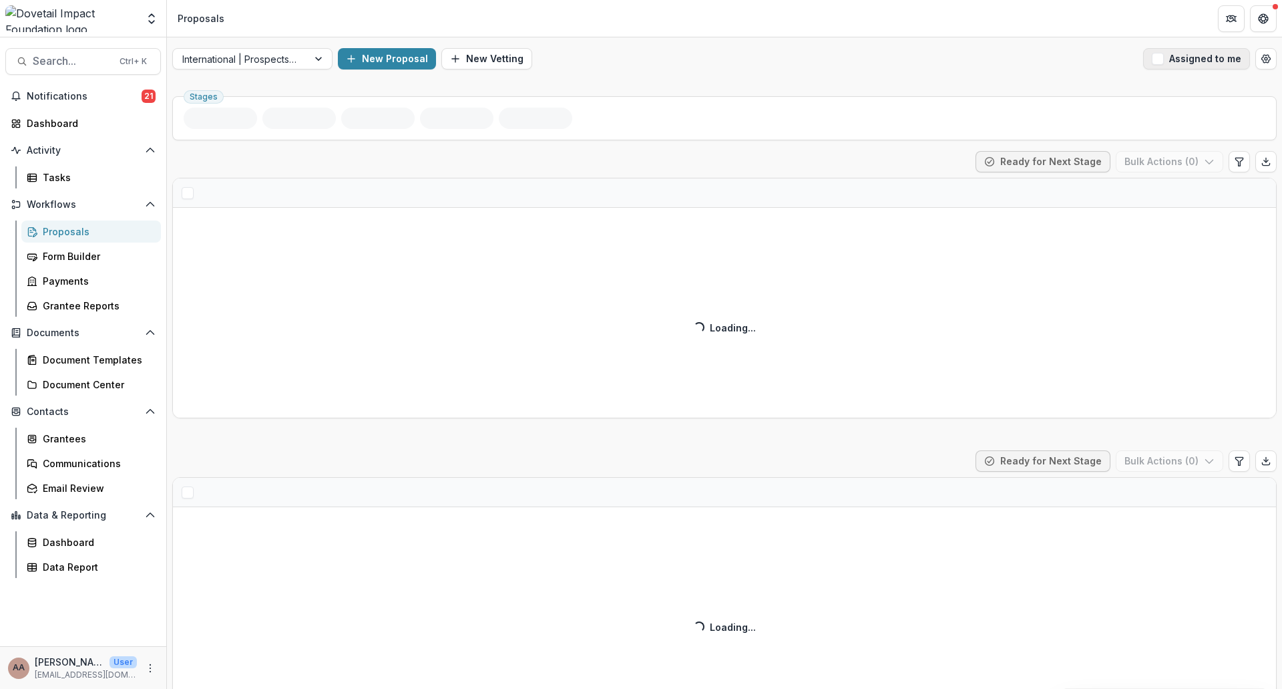
click at [1154, 63] on span "button" at bounding box center [1158, 59] width 12 height 12
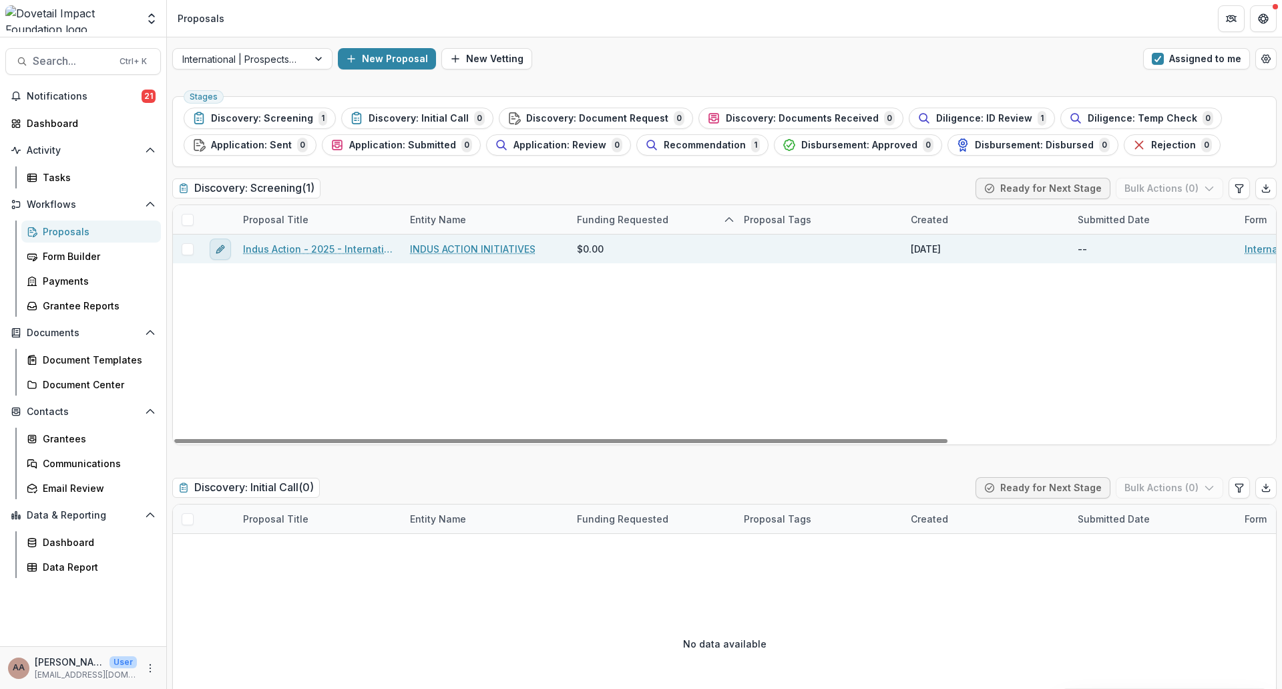
click at [219, 251] on icon "edit" at bounding box center [220, 249] width 11 height 11
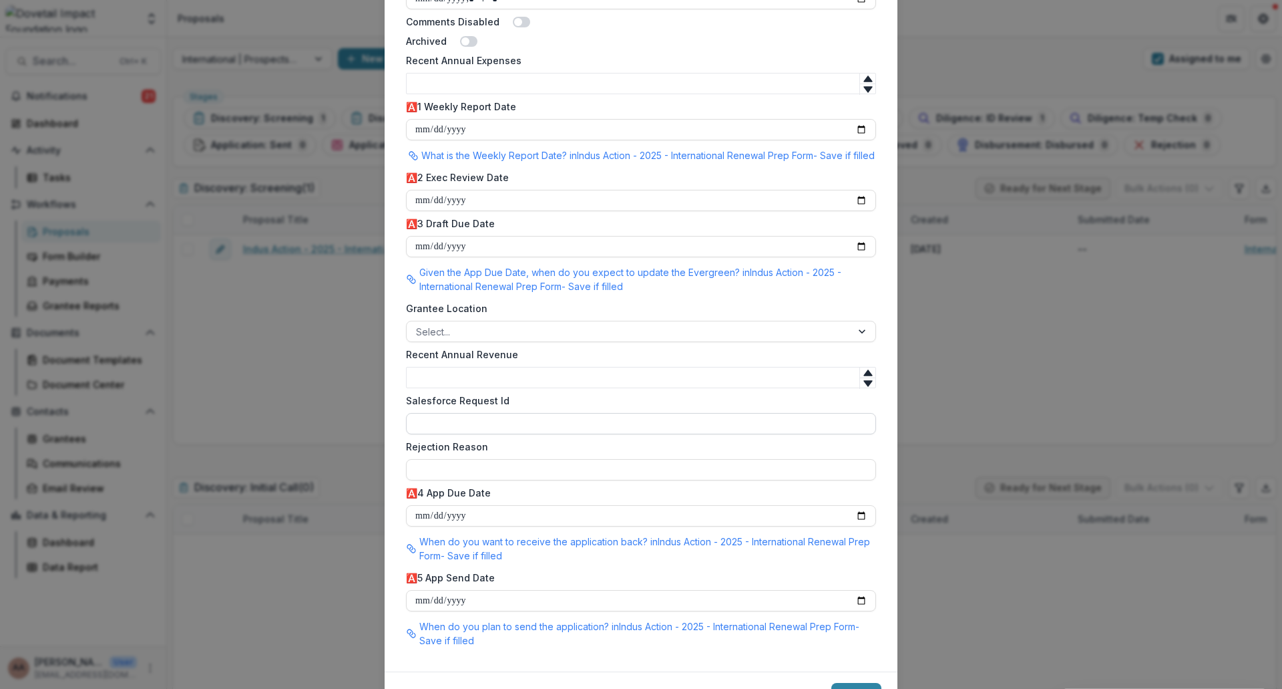
scroll to position [1051, 0]
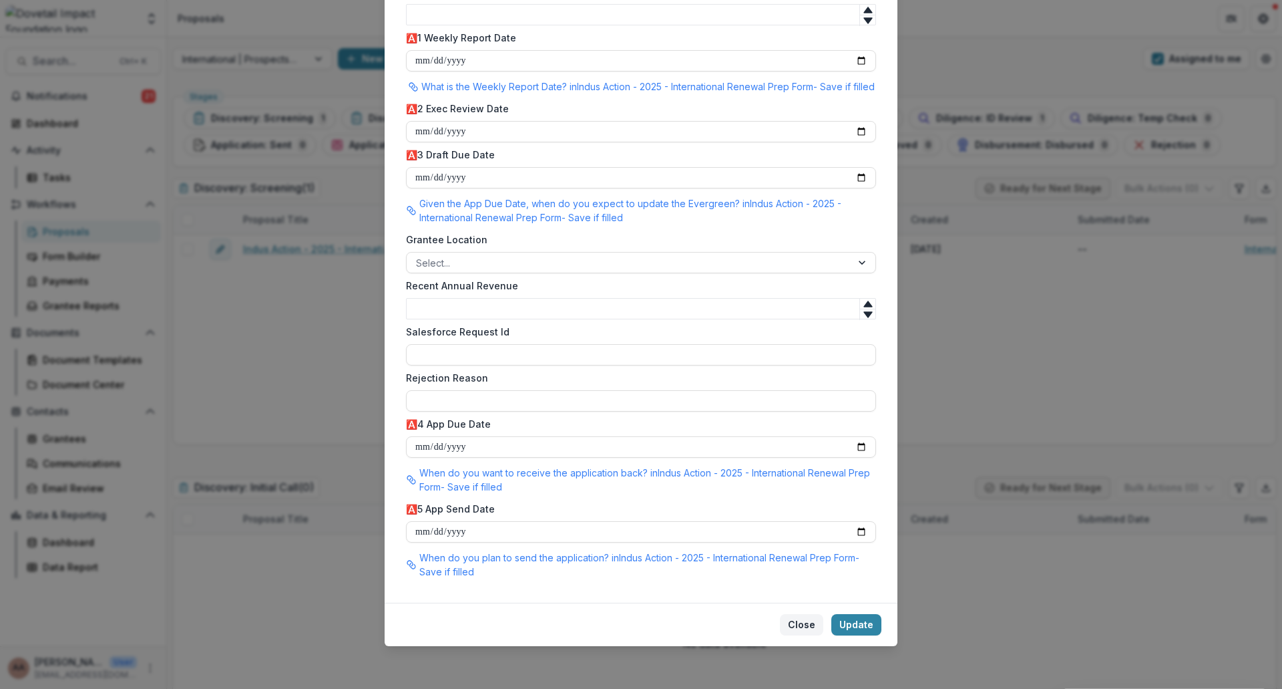
click at [808, 624] on button "Close" at bounding box center [801, 624] width 43 height 21
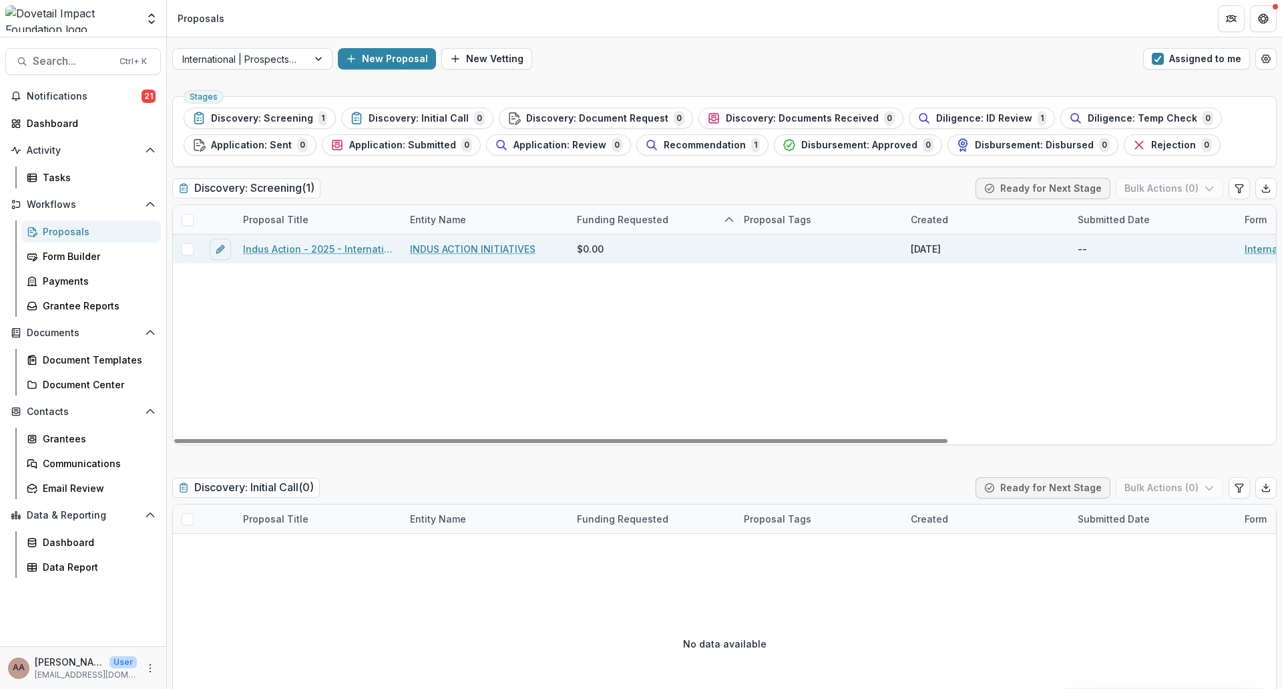
click at [189, 244] on span at bounding box center [188, 249] width 12 height 12
click at [281, 253] on link "Indus Action - 2025 - International Renewal Prep Form" at bounding box center [318, 249] width 151 height 14
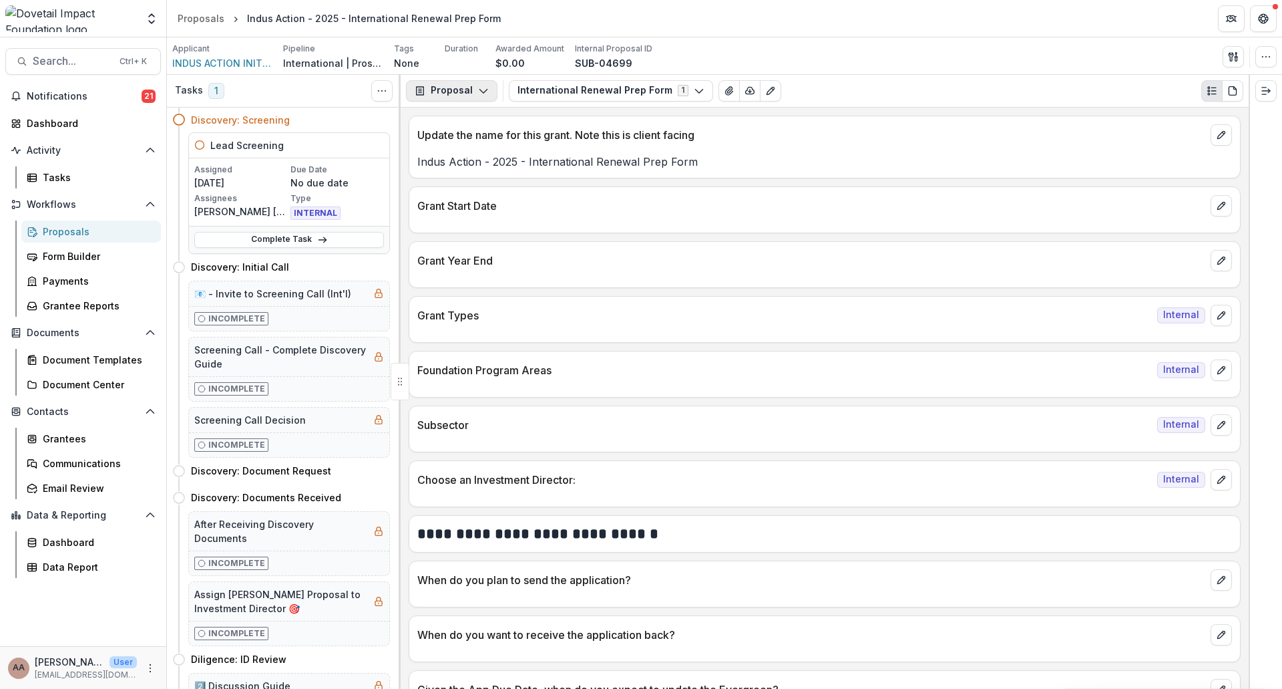
click at [480, 90] on polyline "button" at bounding box center [483, 91] width 7 height 4
click at [384, 92] on icon "Toggle View Cancelled Tasks" at bounding box center [382, 90] width 11 height 11
click at [1240, 58] on button "button" at bounding box center [1233, 56] width 21 height 21
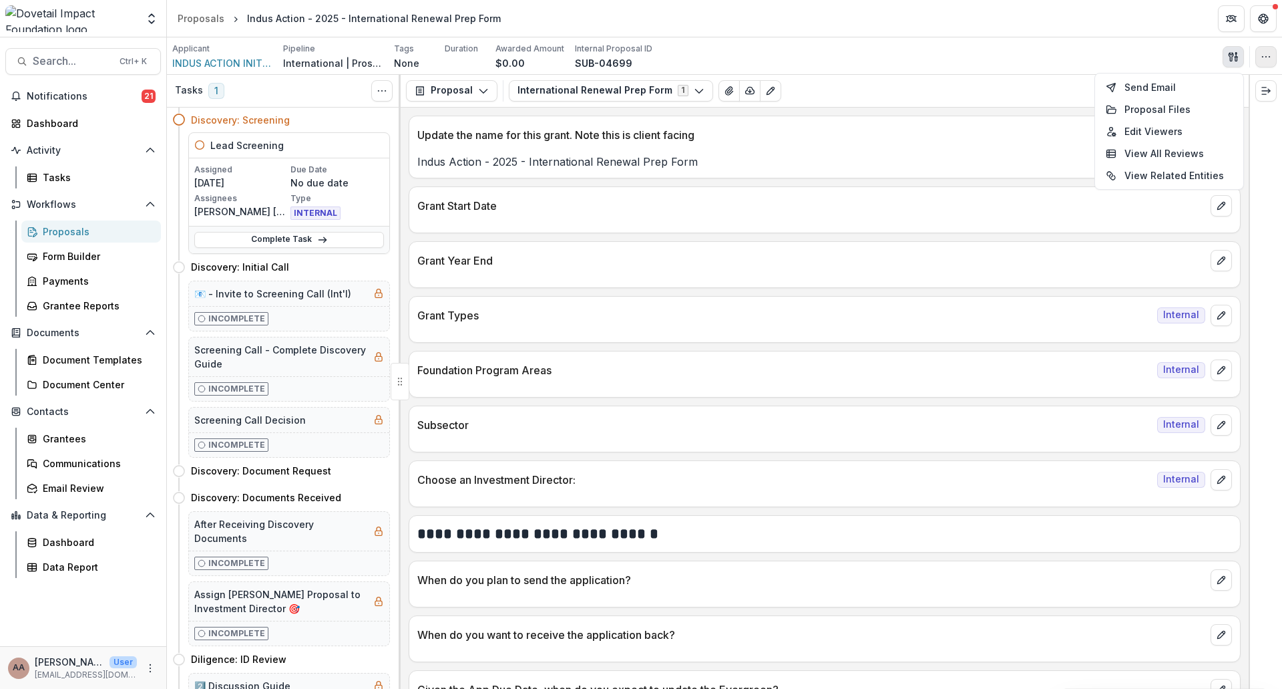
drag, startPoint x: 1196, startPoint y: 105, endPoint x: 1262, endPoint y: 61, distance: 79.1
click at [1248, 81] on div "Applicant INDUS ACTION INITIATIVES Pipeline International | Prospects Pipeline …" at bounding box center [724, 362] width 1115 height 651
click at [1266, 57] on icon "button" at bounding box center [1266, 56] width 11 height 11
click at [1198, 178] on button "Archive" at bounding box center [1202, 175] width 143 height 22
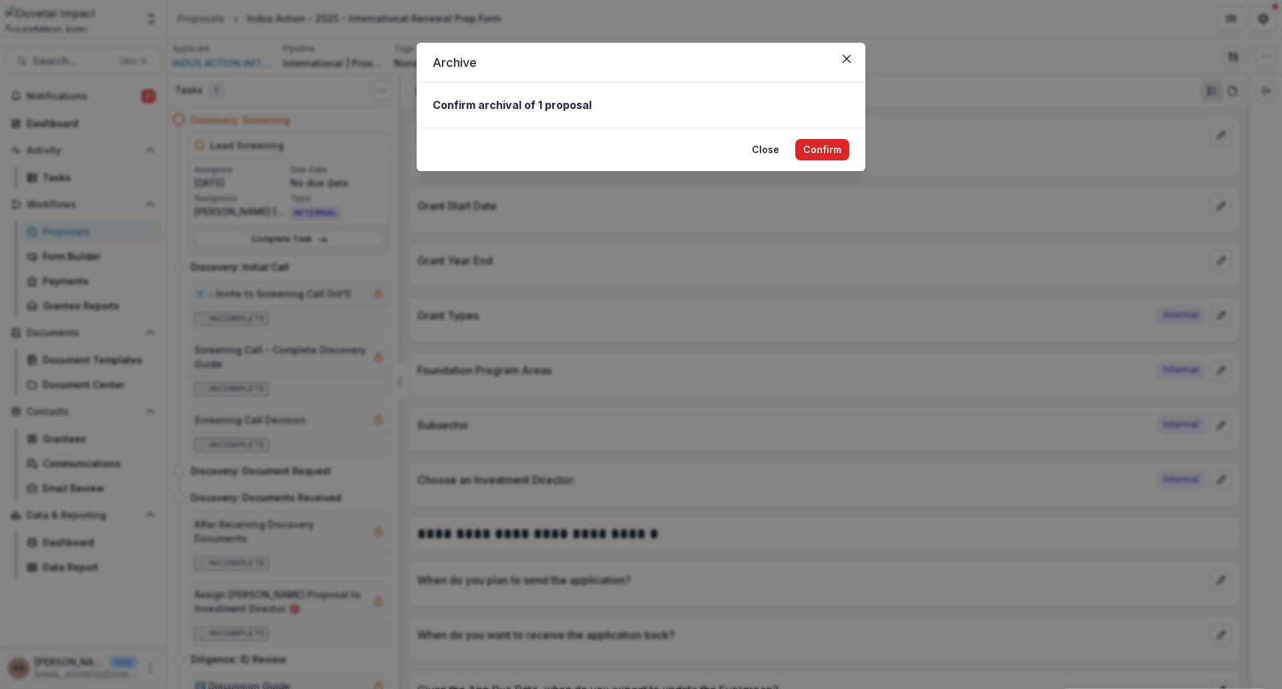
click at [825, 156] on button "Confirm" at bounding box center [822, 149] width 54 height 21
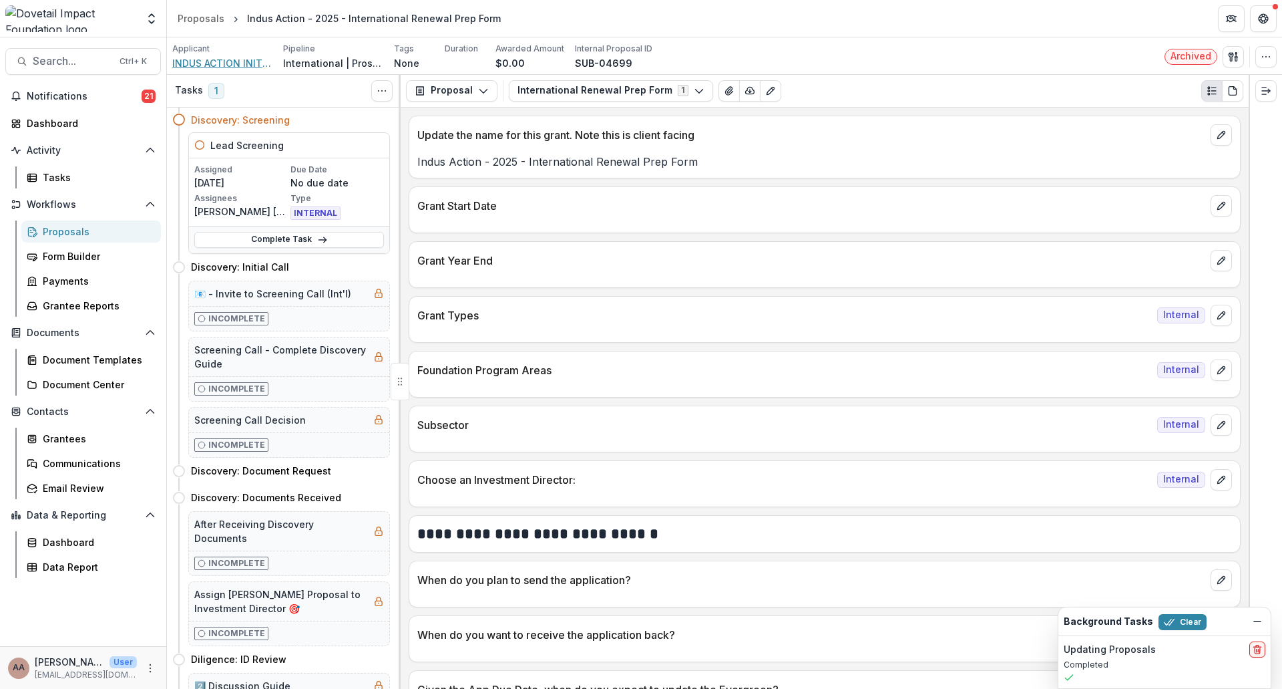
click at [200, 67] on span "INDUS ACTION INITIATIVES" at bounding box center [222, 63] width 100 height 14
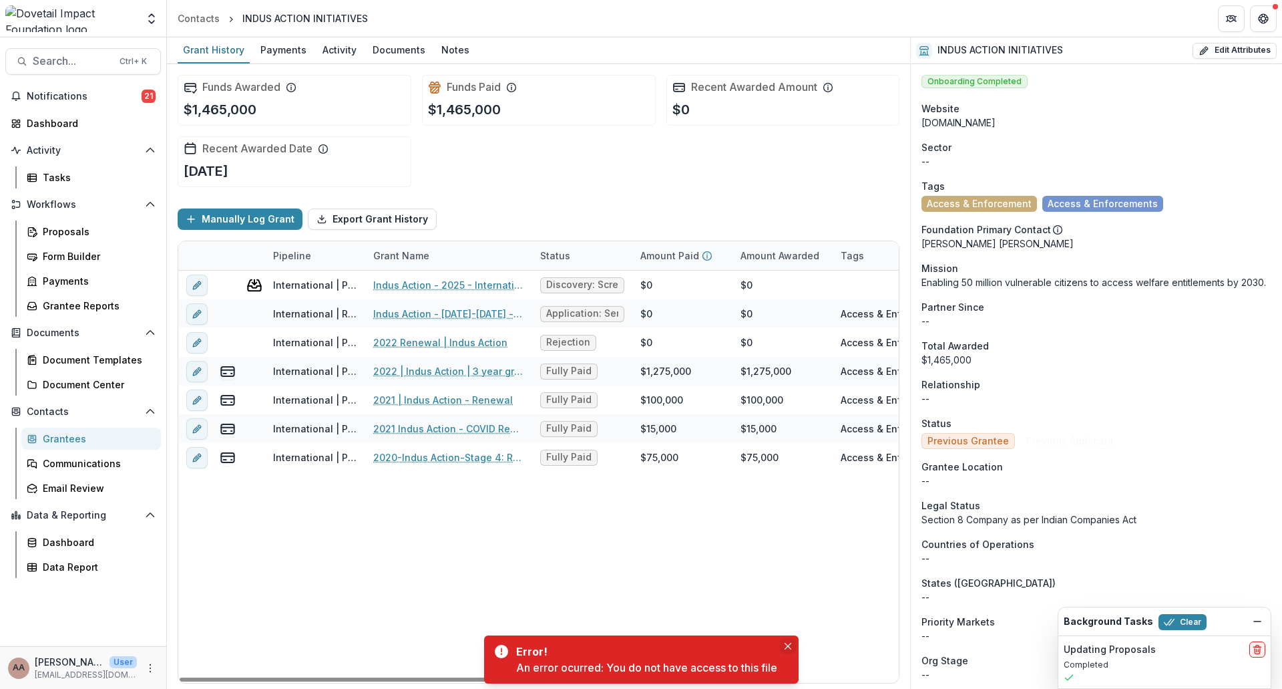
click at [790, 649] on icon "Close" at bounding box center [788, 646] width 7 height 7
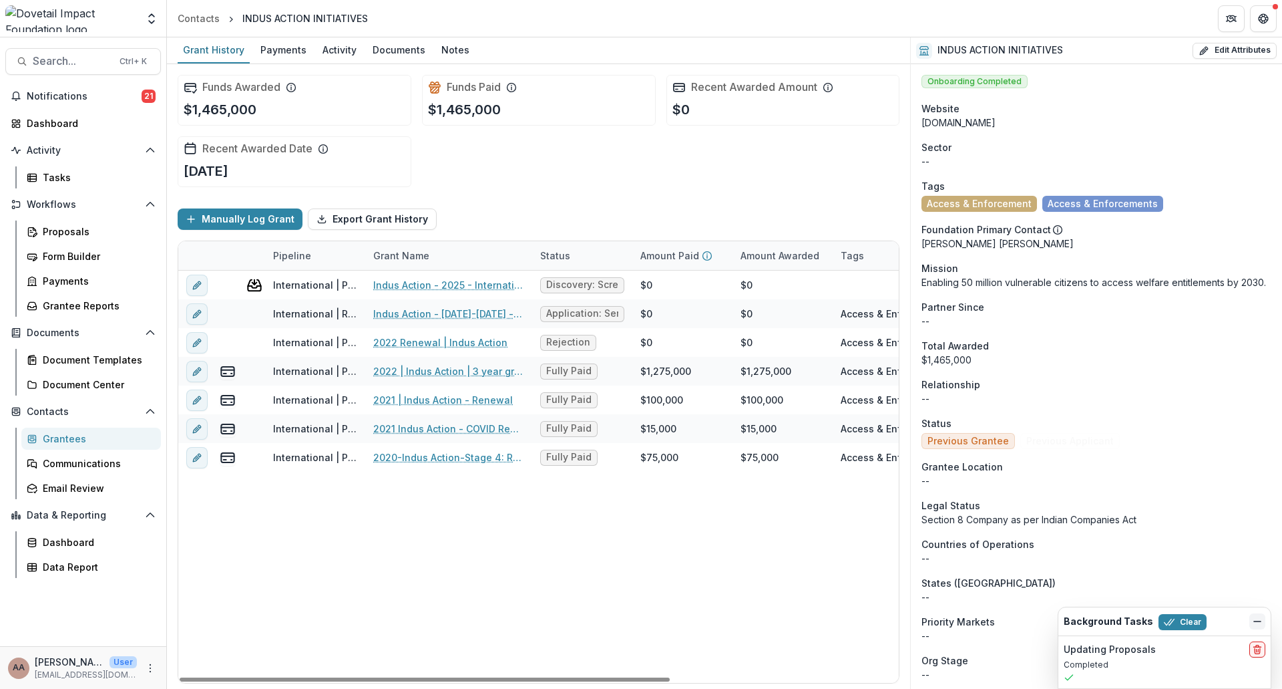
click at [1258, 620] on icon "Dismiss" at bounding box center [1257, 621] width 11 height 11
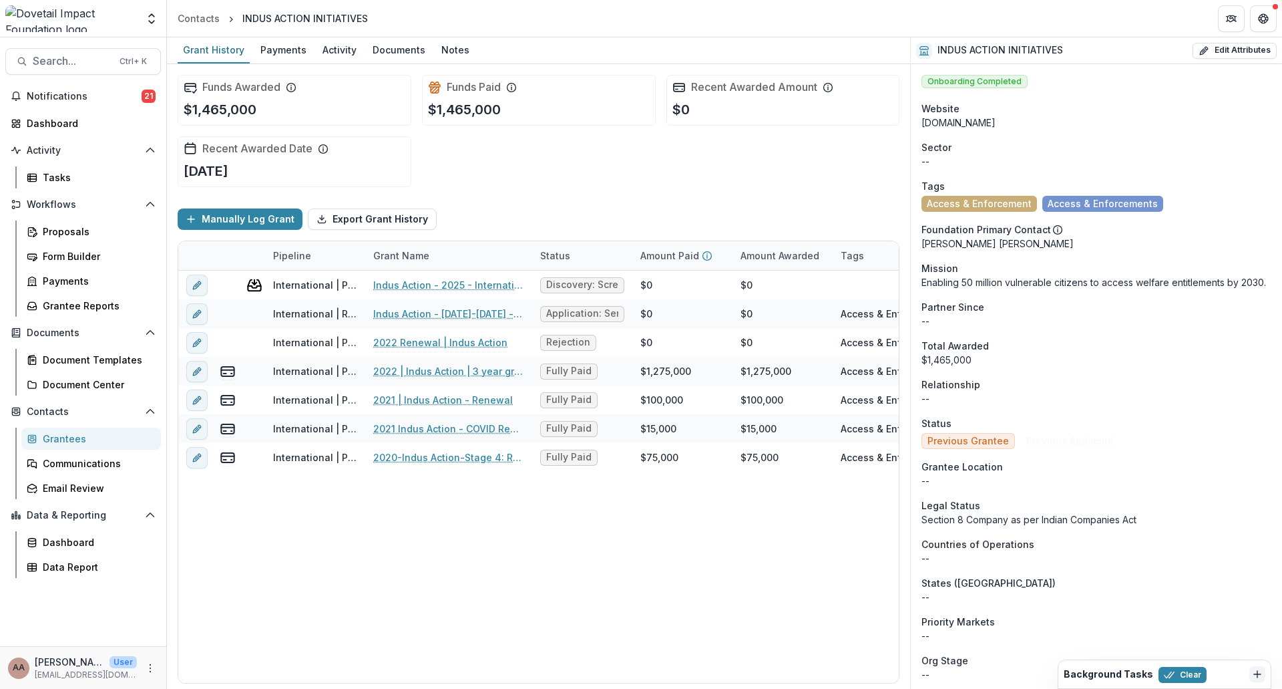
click at [1258, 672] on icon "Dismiss" at bounding box center [1257, 674] width 11 height 11
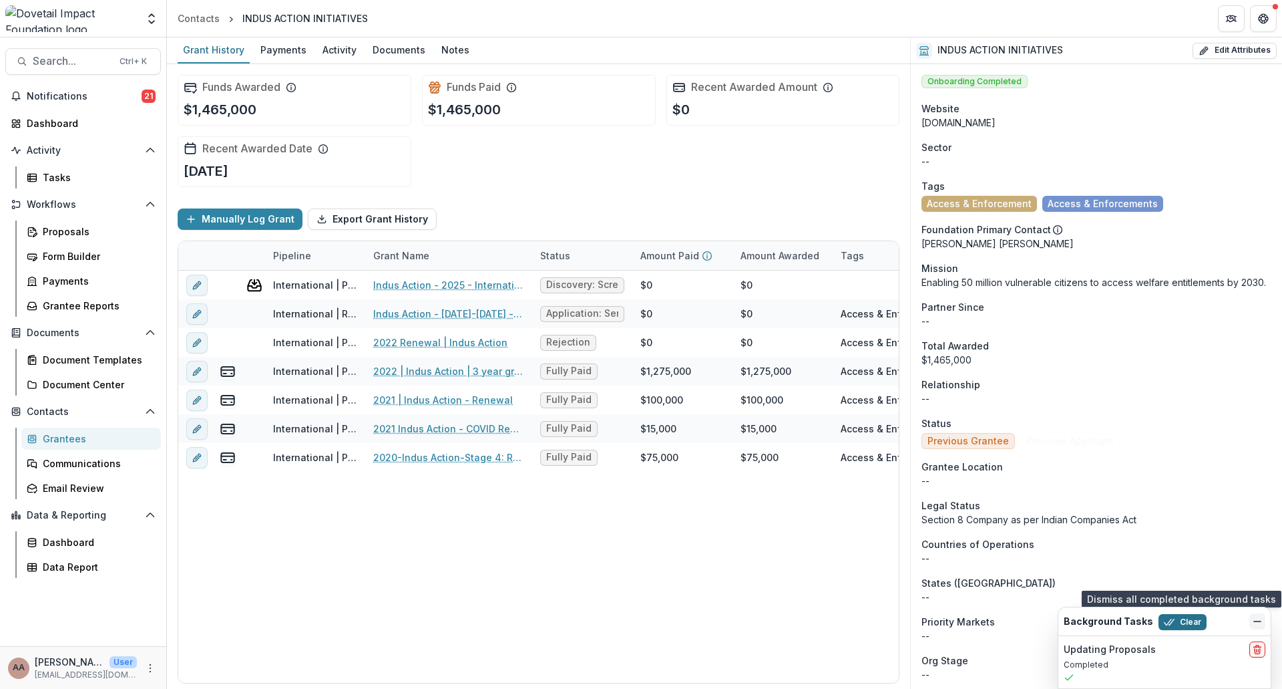
click at [1169, 620] on icon "button" at bounding box center [1169, 621] width 11 height 11
